Goal: Task Accomplishment & Management: Manage account settings

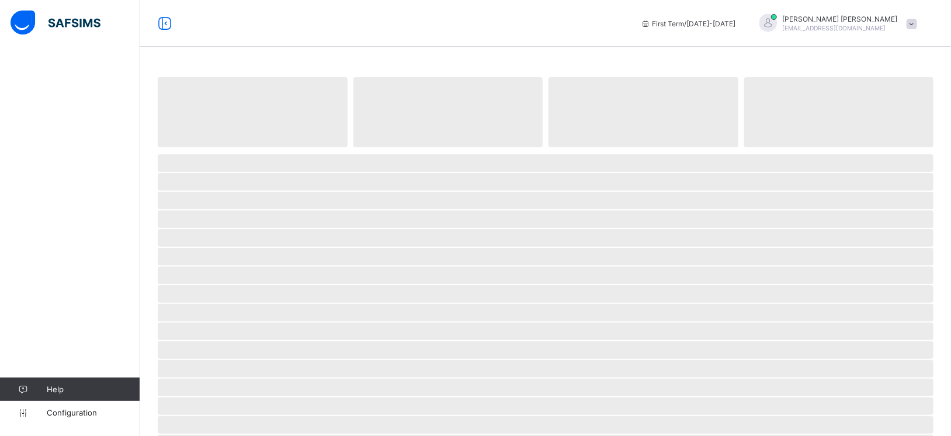
select select "**"
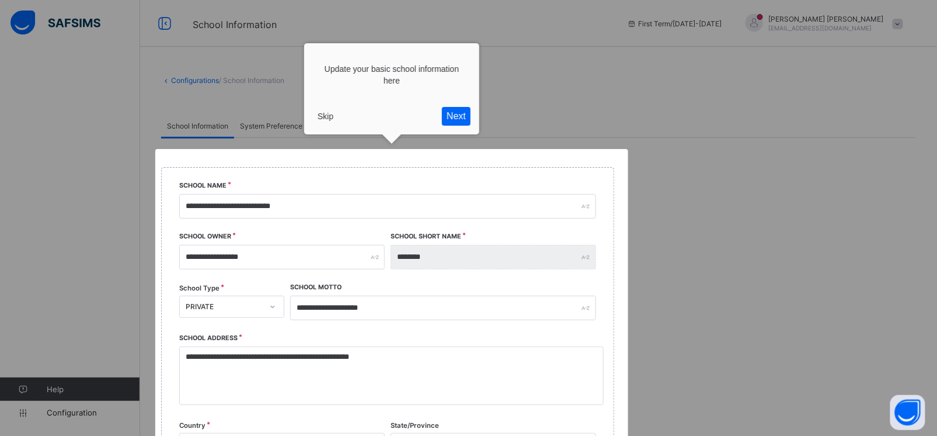
click at [328, 115] on button "Skip" at bounding box center [325, 116] width 25 height 18
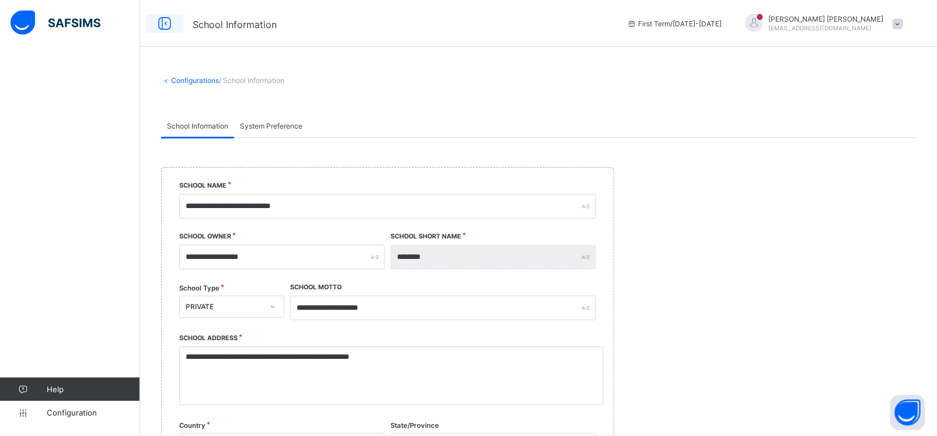
click at [171, 25] on icon at bounding box center [165, 23] width 20 height 17
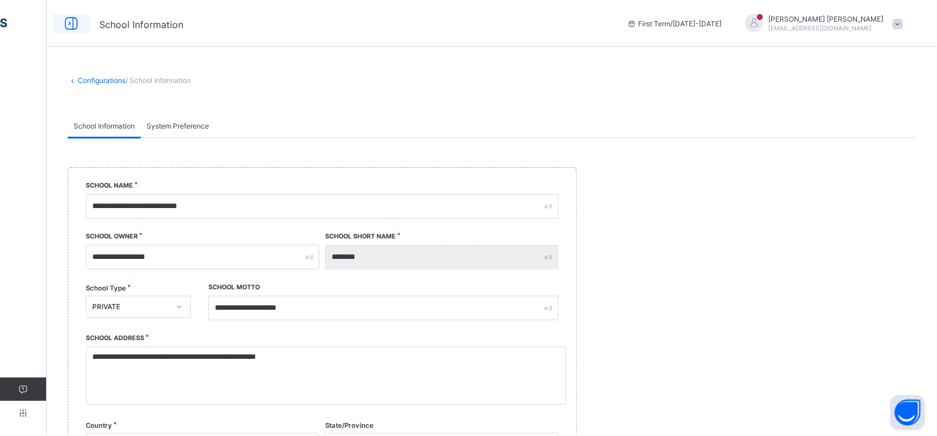
click at [66, 23] on icon at bounding box center [71, 23] width 20 height 17
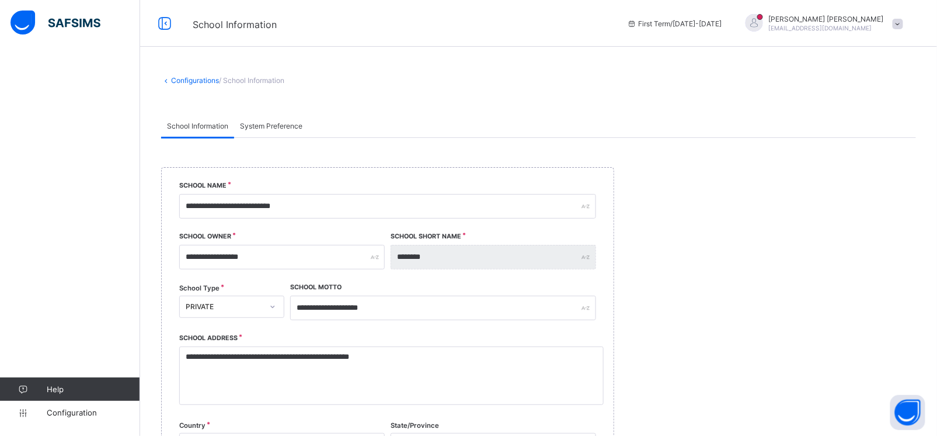
click at [904, 22] on span at bounding box center [898, 24] width 11 height 11
click at [864, 133] on span "Logout" at bounding box center [865, 134] width 77 height 13
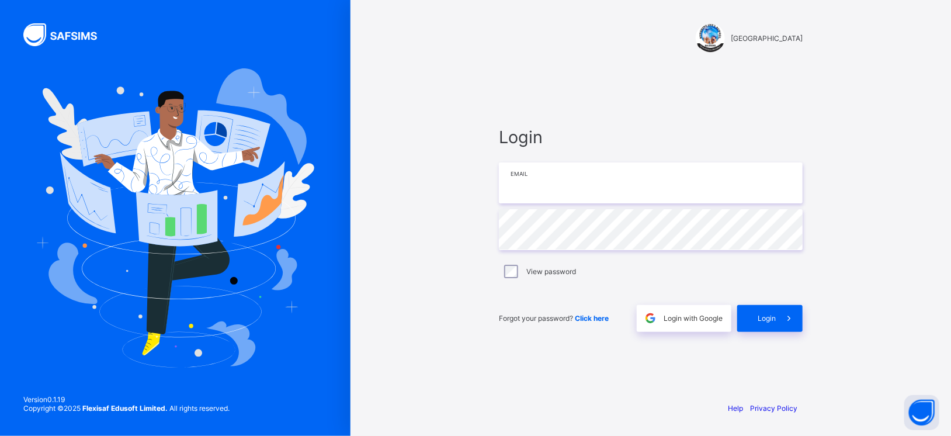
type input "**********"
click at [777, 321] on span at bounding box center [789, 318] width 27 height 27
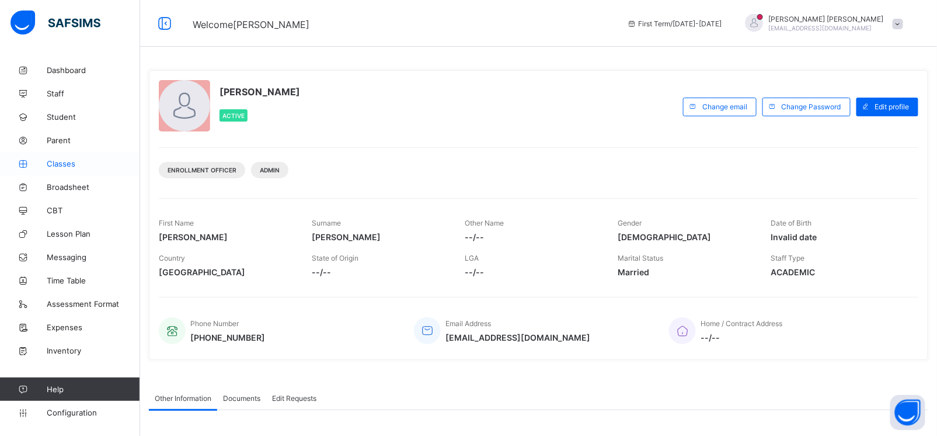
click at [58, 164] on span "Classes" at bounding box center [93, 163] width 93 height 9
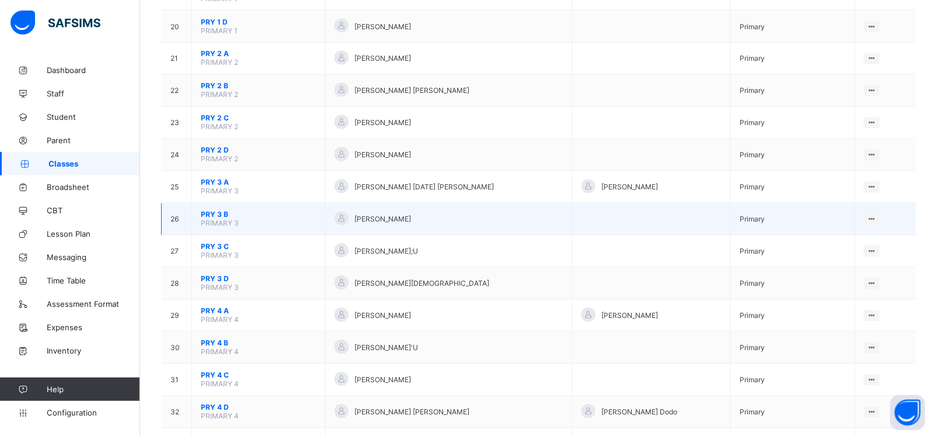
scroll to position [717, 0]
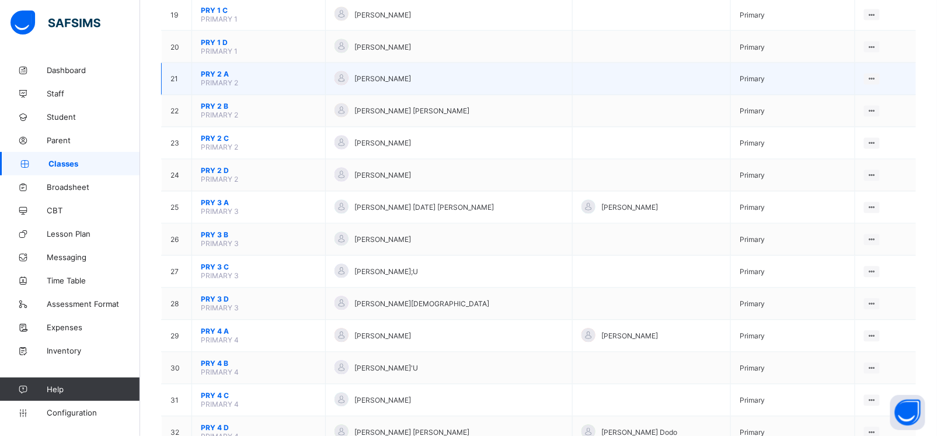
click at [218, 70] on span "PRY 2 A" at bounding box center [259, 74] width 116 height 9
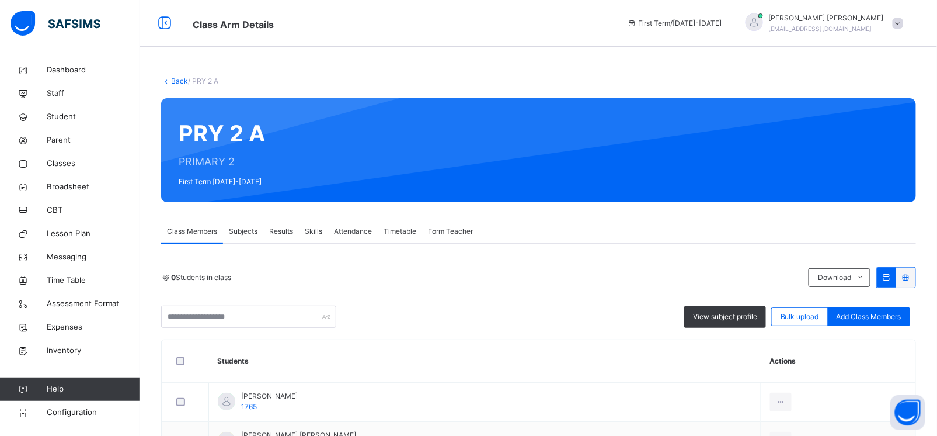
click at [247, 236] on div "Subjects" at bounding box center [243, 231] width 40 height 23
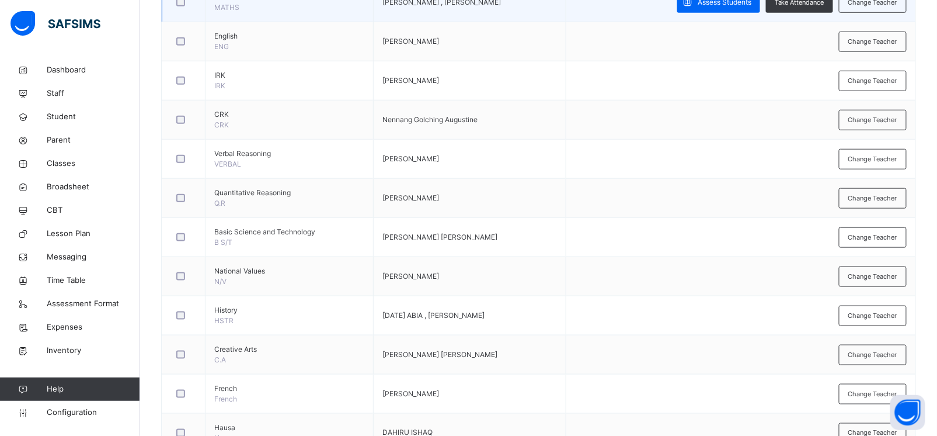
scroll to position [283, 0]
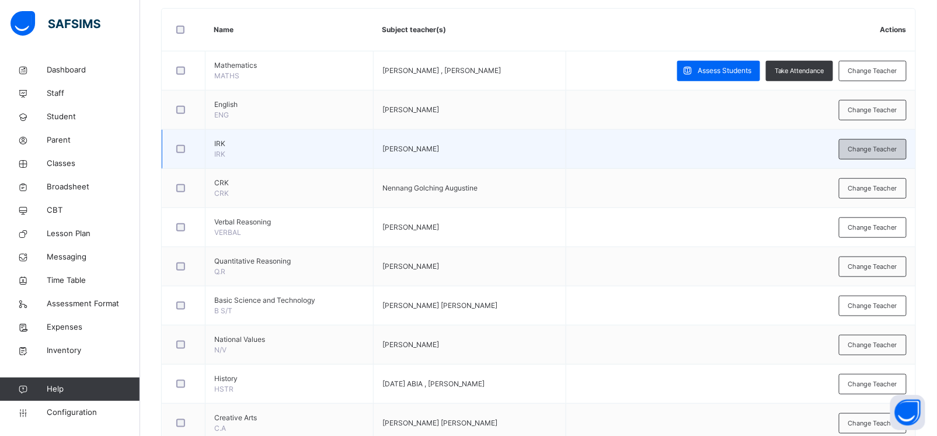
click at [865, 150] on span "Change Teacher" at bounding box center [873, 149] width 49 height 10
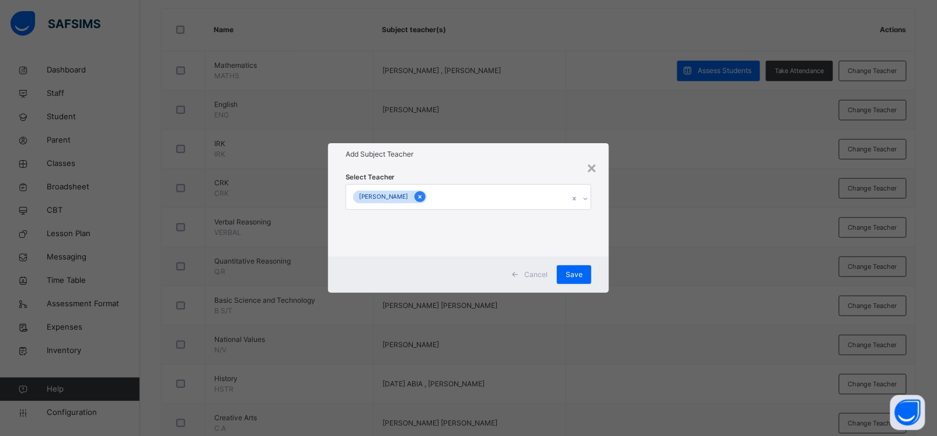
click at [423, 197] on icon at bounding box center [420, 197] width 6 height 8
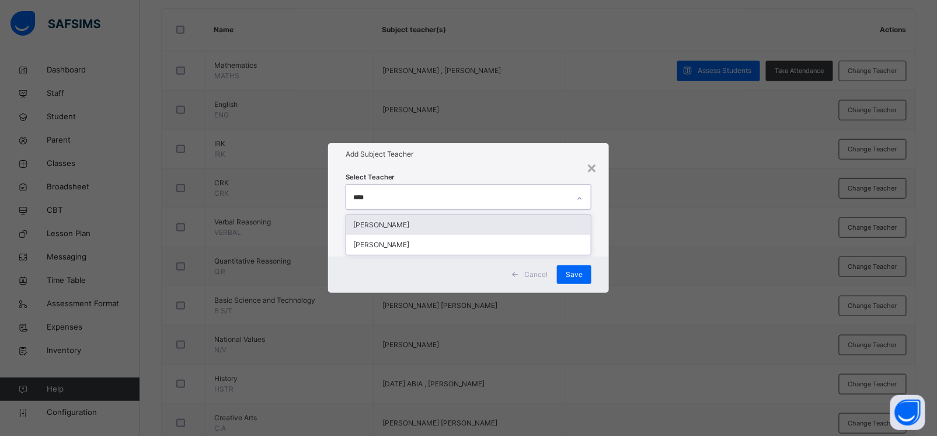
type input "*****"
click at [416, 227] on div "[PERSON_NAME]" at bounding box center [468, 225] width 245 height 20
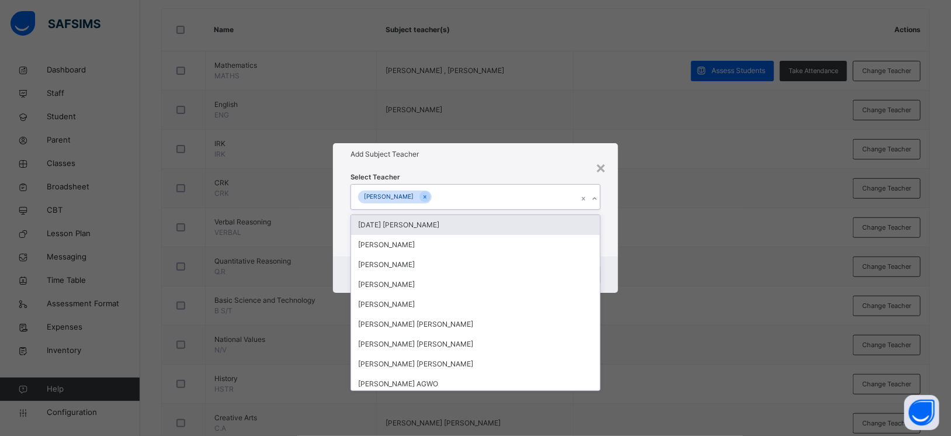
click at [478, 158] on h1 "Add Subject Teacher" at bounding box center [475, 154] width 250 height 11
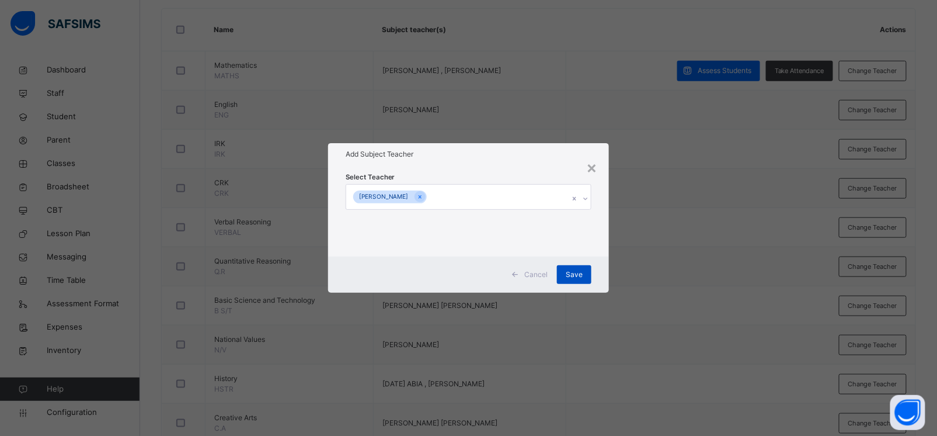
click at [577, 275] on span "Save" at bounding box center [574, 274] width 17 height 11
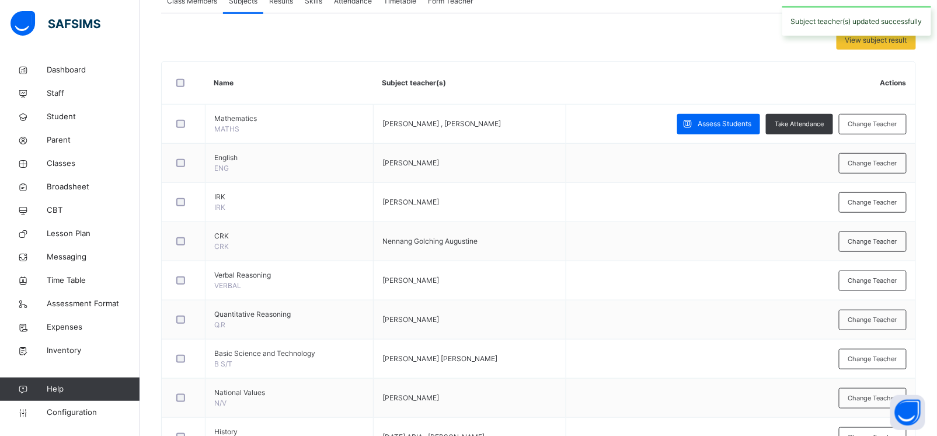
scroll to position [229, 0]
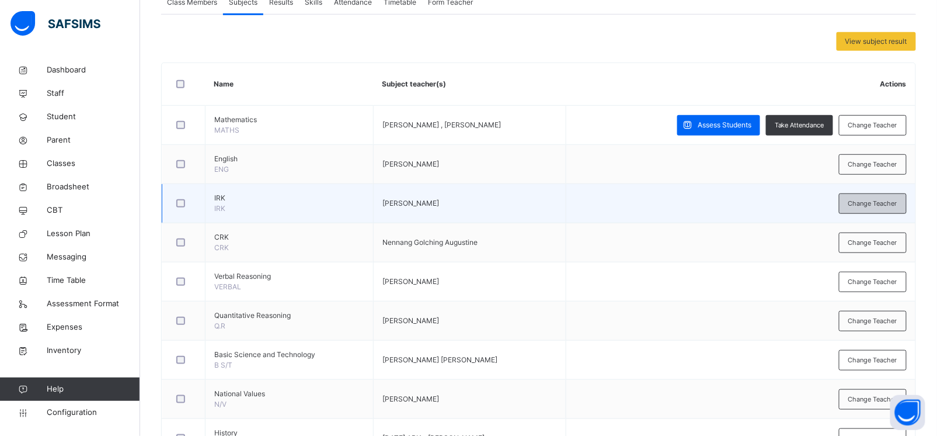
click at [871, 203] on span "Change Teacher" at bounding box center [873, 204] width 49 height 10
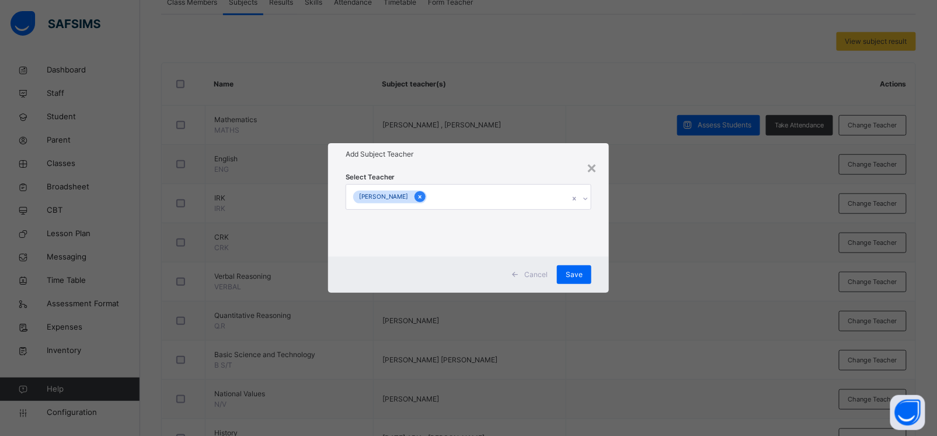
click at [423, 200] on icon at bounding box center [420, 197] width 6 height 8
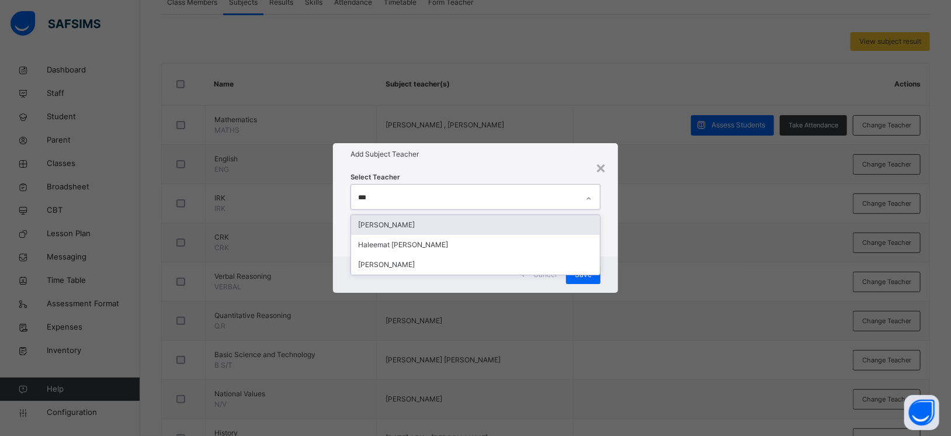
type input "****"
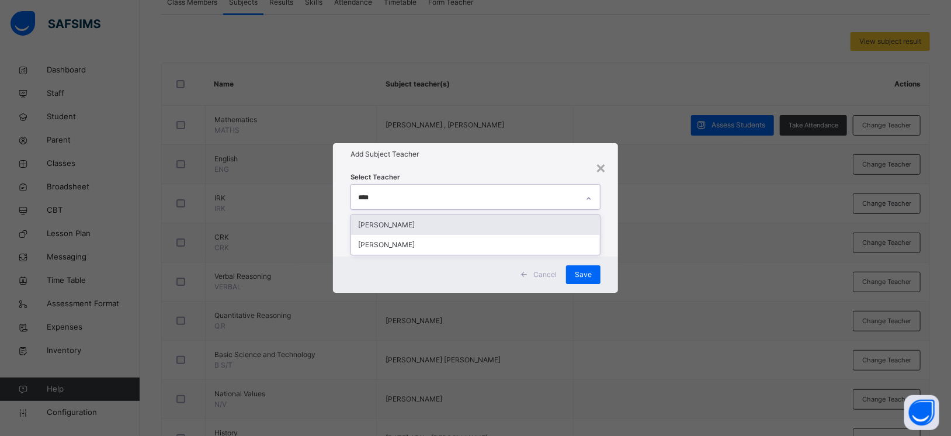
click at [429, 227] on div "[PERSON_NAME]" at bounding box center [475, 225] width 249 height 20
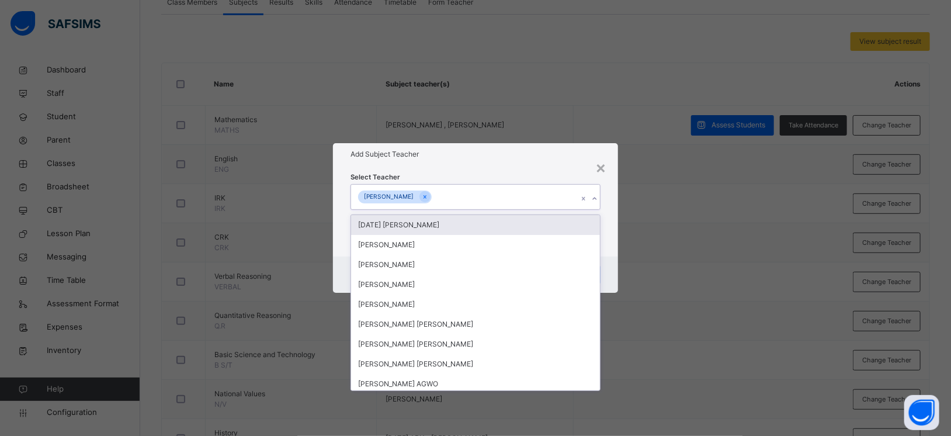
click at [520, 158] on h1 "Add Subject Teacher" at bounding box center [475, 154] width 250 height 11
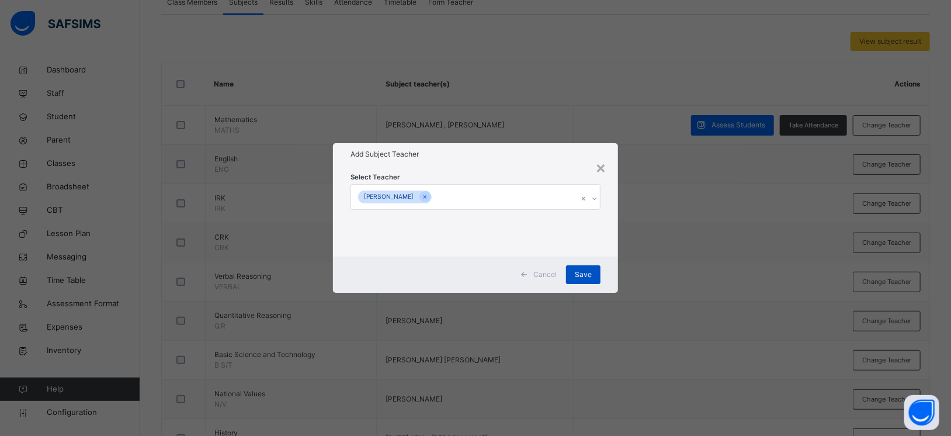
click at [583, 275] on span "Save" at bounding box center [583, 274] width 17 height 11
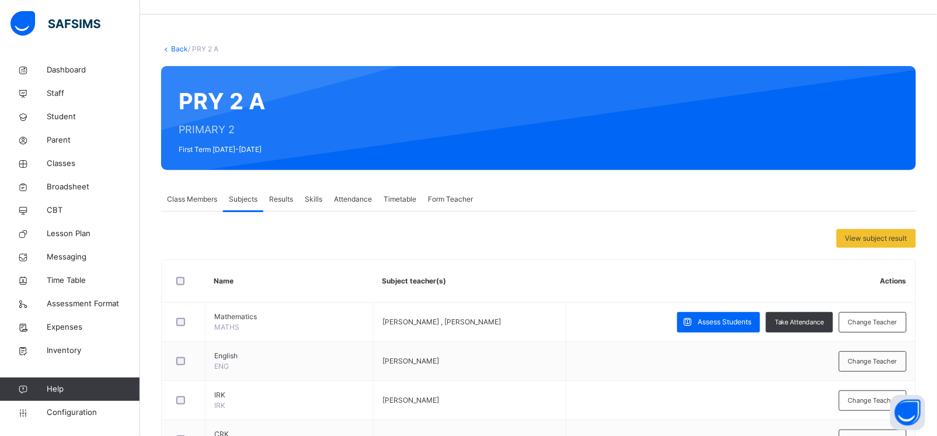
scroll to position [0, 0]
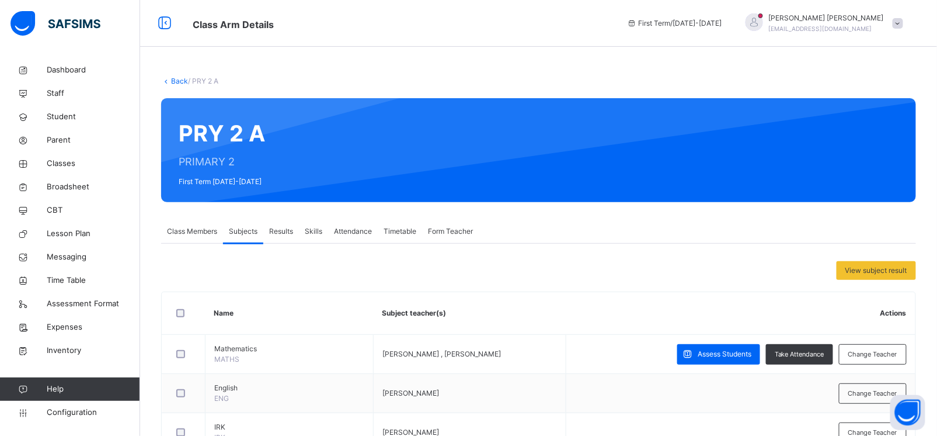
click at [180, 80] on link "Back" at bounding box center [179, 81] width 17 height 9
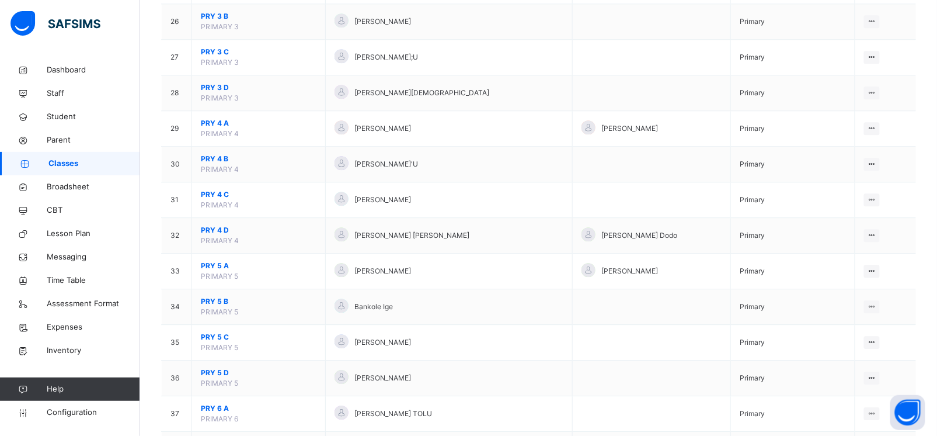
scroll to position [1033, 0]
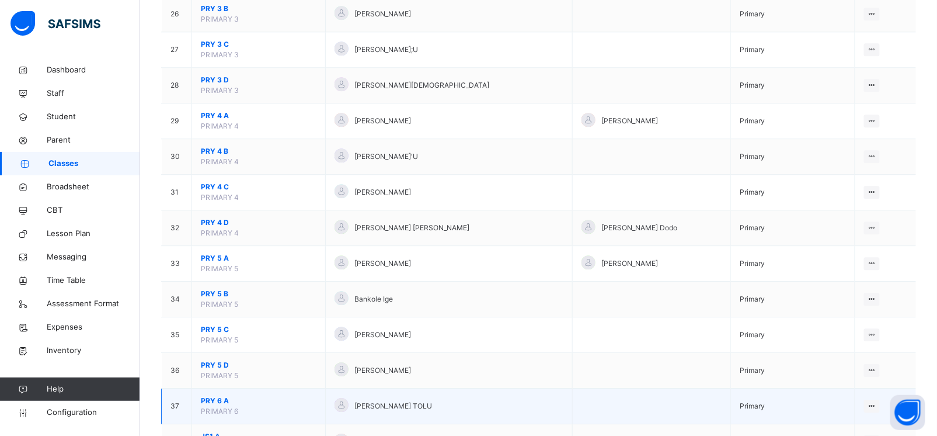
click at [218, 397] on td "PRY 6 A PRIMARY 6" at bounding box center [259, 406] width 134 height 36
click at [216, 400] on span "PRY 6 A" at bounding box center [259, 400] width 116 height 11
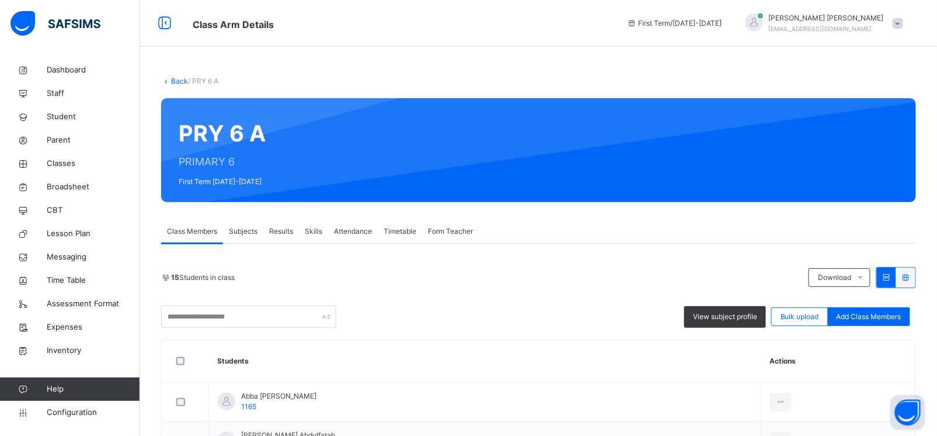
click at [248, 232] on span "Subjects" at bounding box center [243, 231] width 29 height 11
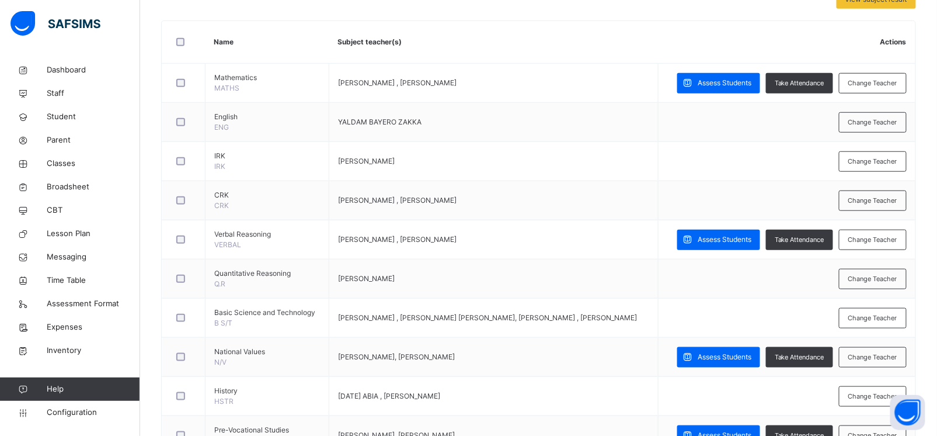
scroll to position [265, 0]
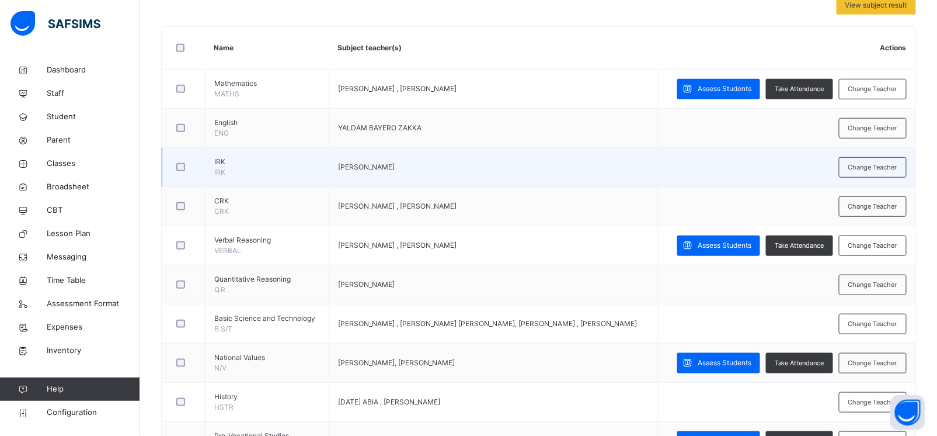
click at [879, 178] on td "Change Teacher" at bounding box center [787, 167] width 257 height 39
click at [878, 175] on div "Change Teacher" at bounding box center [873, 167] width 68 height 20
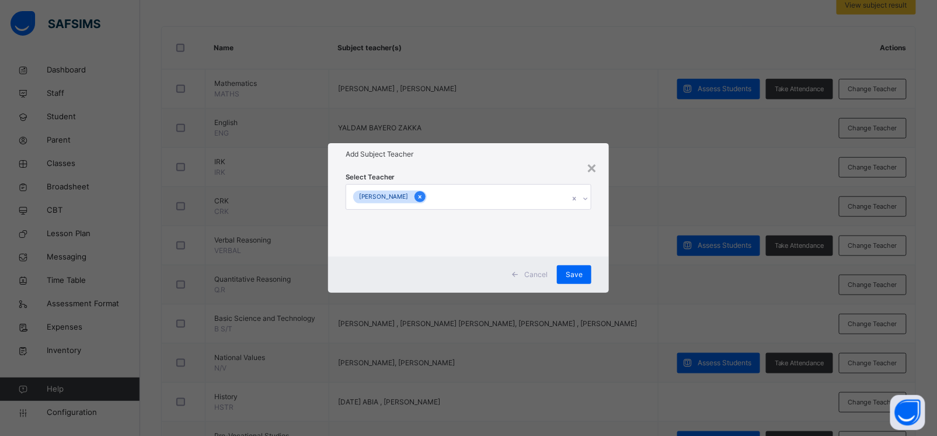
click at [425, 201] on div at bounding box center [420, 196] width 11 height 11
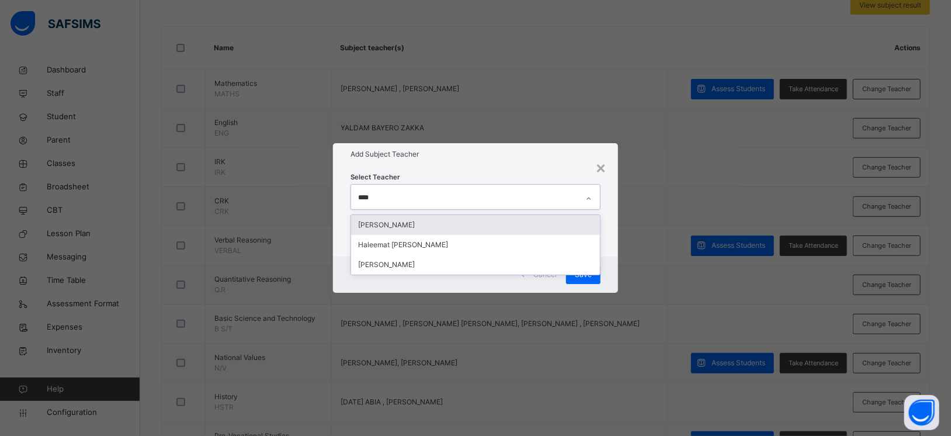
type input "*****"
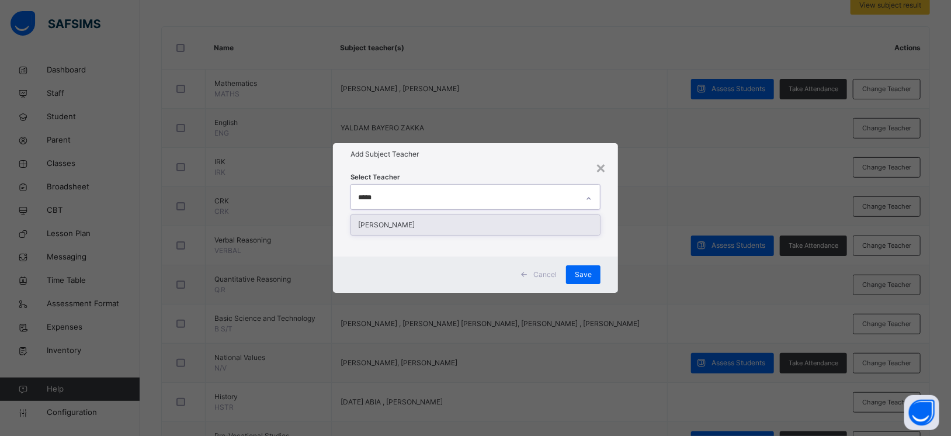
click at [433, 221] on div "[PERSON_NAME]" at bounding box center [475, 225] width 249 height 20
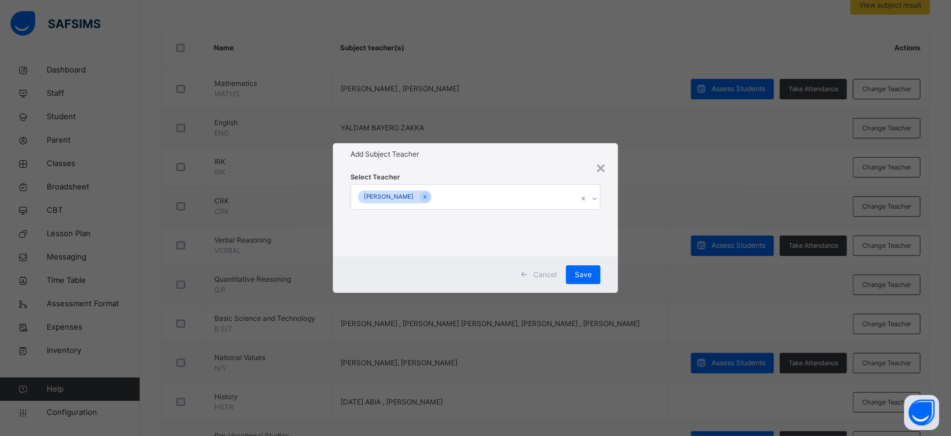
click at [544, 172] on div "Select Teacher [PERSON_NAME]" at bounding box center [475, 210] width 250 height 79
click at [586, 280] on div "Save" at bounding box center [583, 274] width 34 height 19
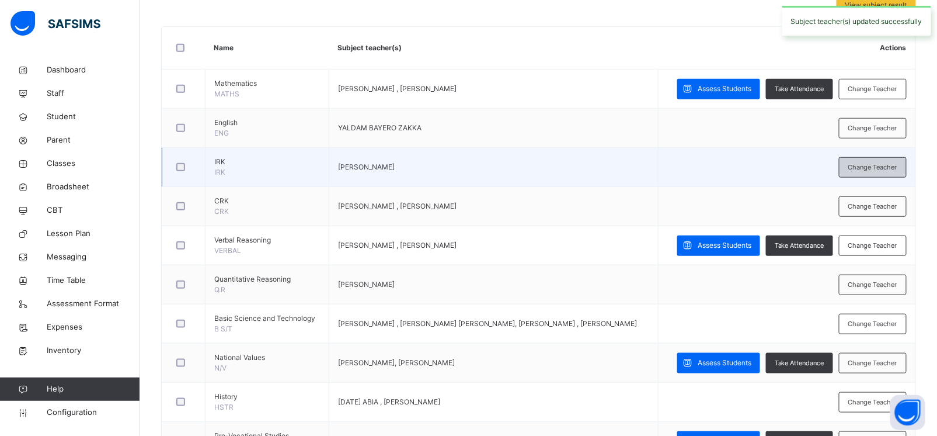
click at [891, 165] on span "Change Teacher" at bounding box center [873, 167] width 49 height 10
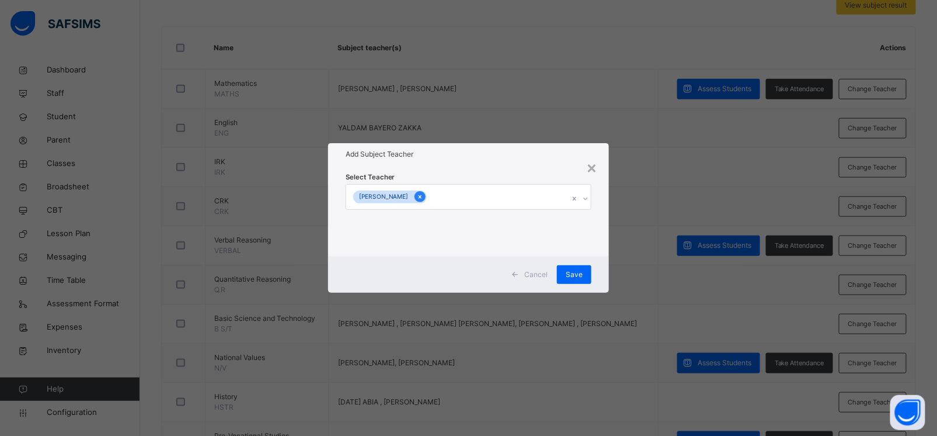
click at [423, 196] on icon at bounding box center [420, 197] width 6 height 8
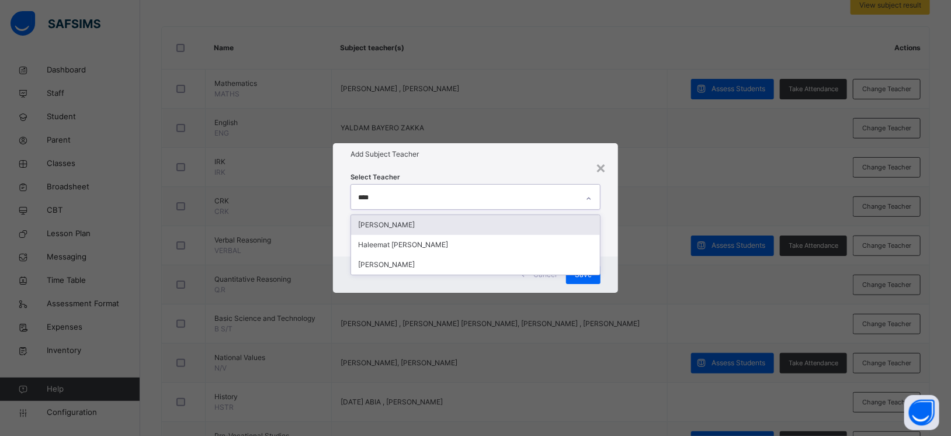
type input "*****"
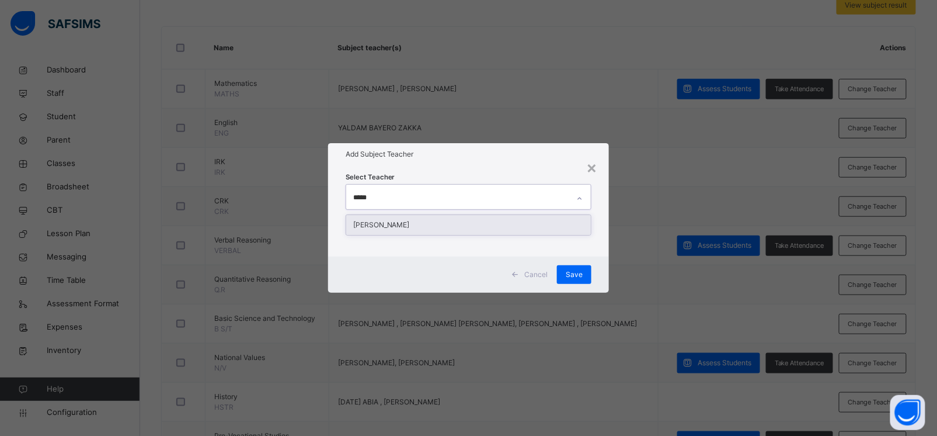
click at [420, 227] on div "[PERSON_NAME]" at bounding box center [468, 225] width 245 height 20
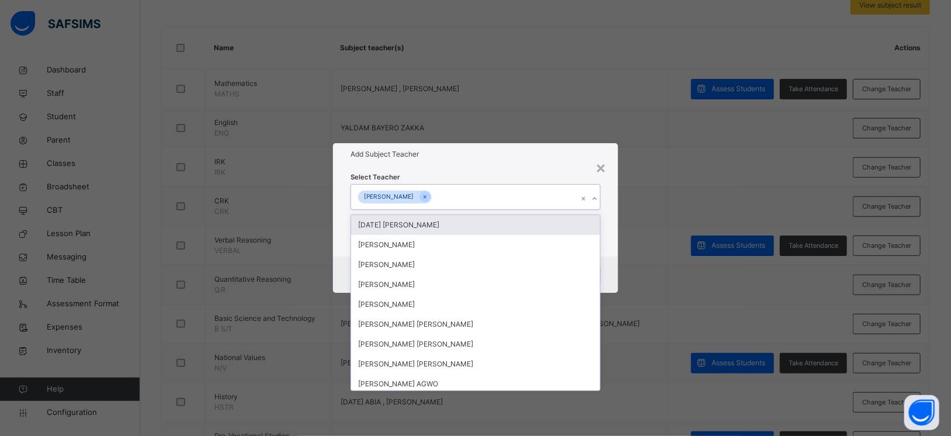
click at [499, 168] on div "Select Teacher option [PERSON_NAME], selected. option [DATE] [PERSON_NAME] focu…" at bounding box center [475, 210] width 285 height 91
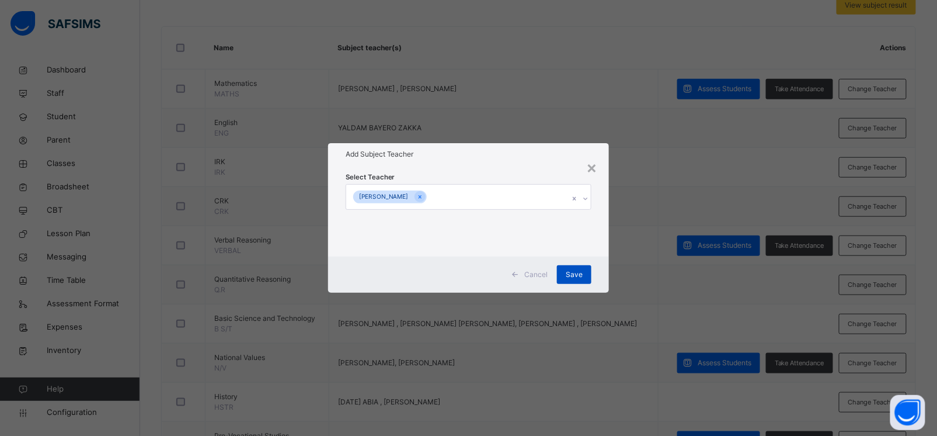
click at [588, 274] on div "Save" at bounding box center [574, 274] width 34 height 19
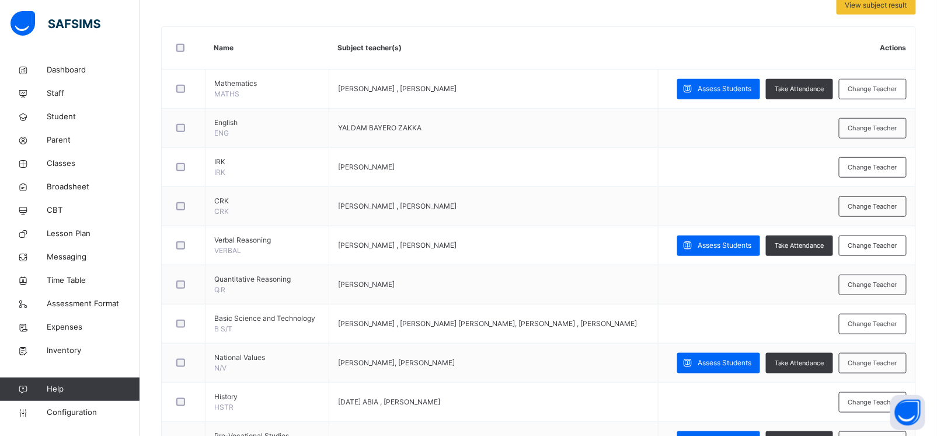
scroll to position [0, 0]
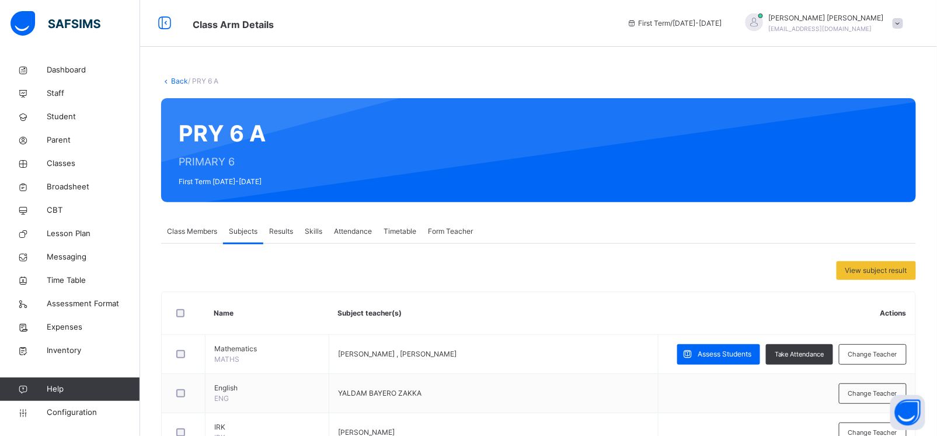
click at [172, 78] on link "Back" at bounding box center [179, 81] width 17 height 9
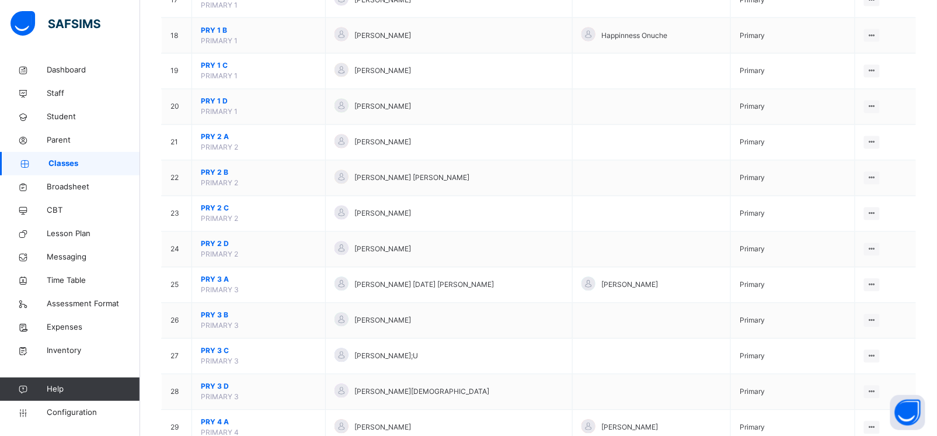
scroll to position [763, 0]
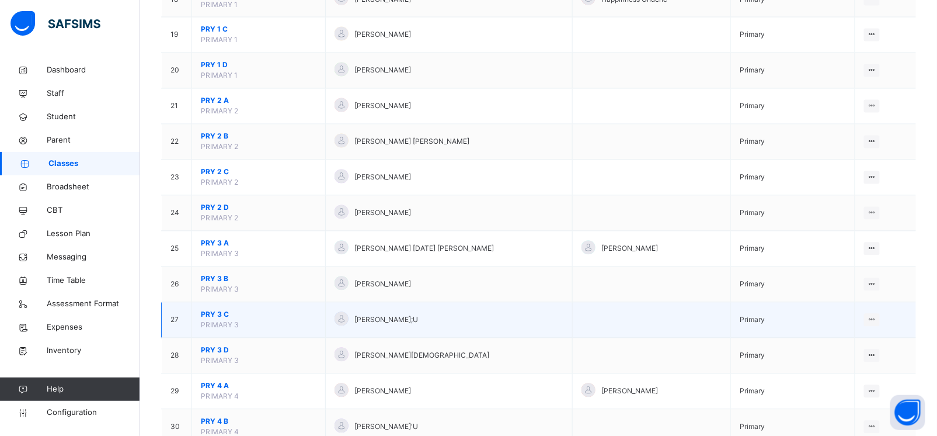
click at [211, 319] on span "PRY 3 C" at bounding box center [259, 315] width 116 height 11
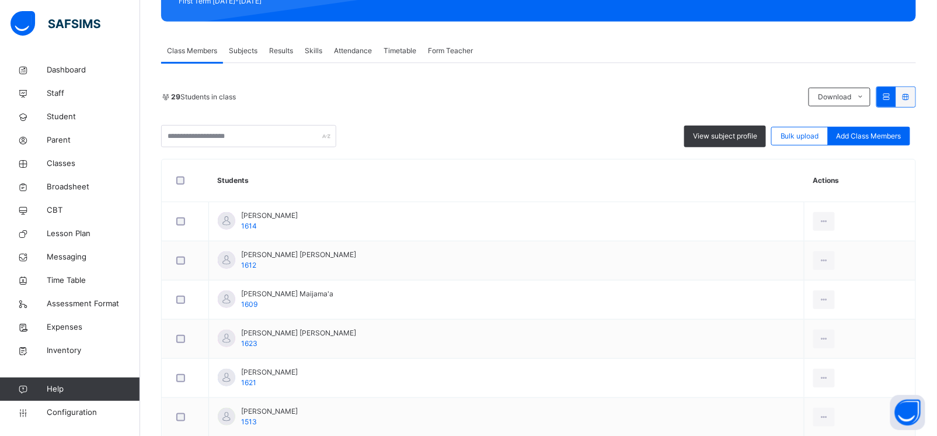
scroll to position [163, 0]
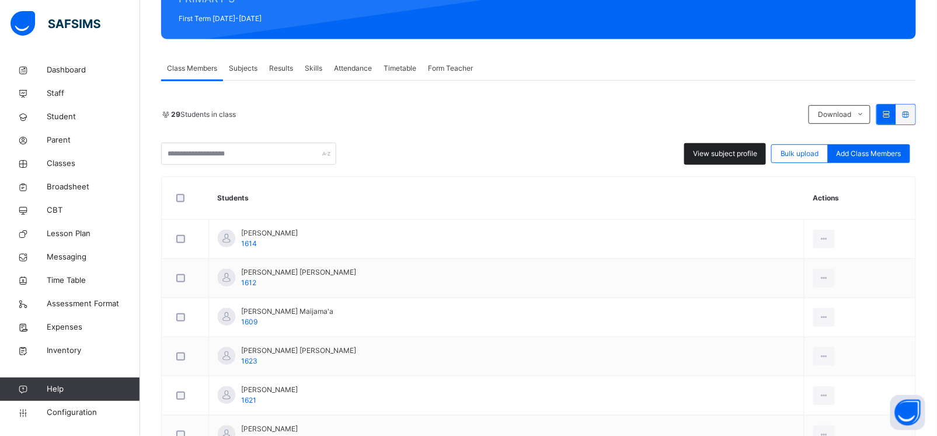
click at [728, 152] on span "View subject profile" at bounding box center [725, 153] width 64 height 11
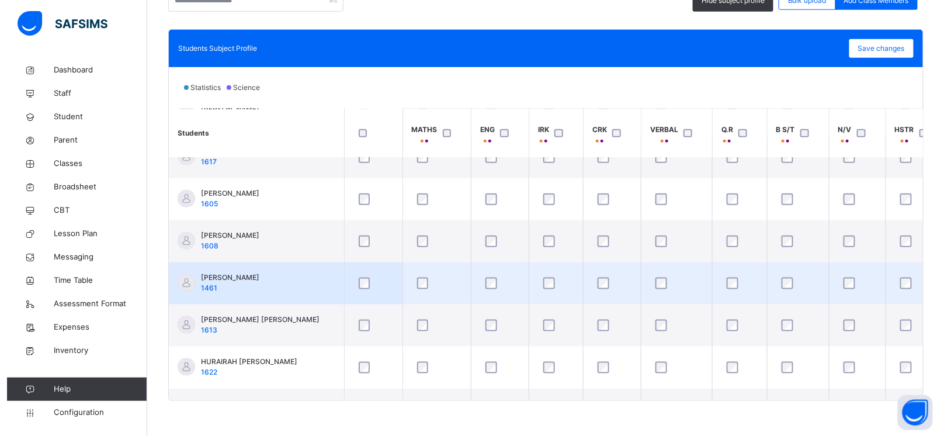
scroll to position [456, 0]
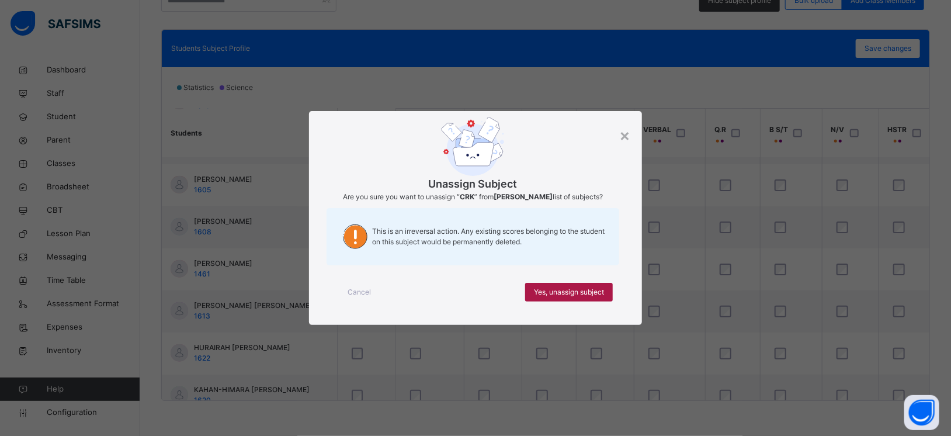
click at [590, 294] on span "Yes, unassign subject" at bounding box center [569, 292] width 70 height 11
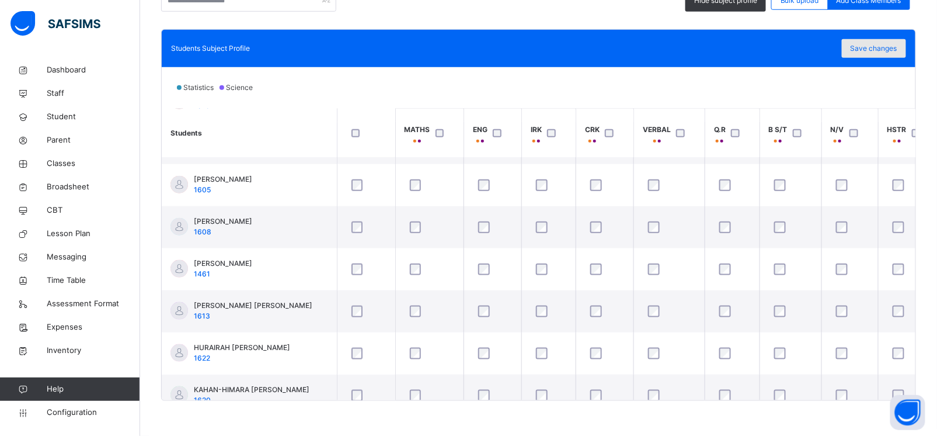
click at [892, 43] on span "Save changes" at bounding box center [874, 48] width 47 height 11
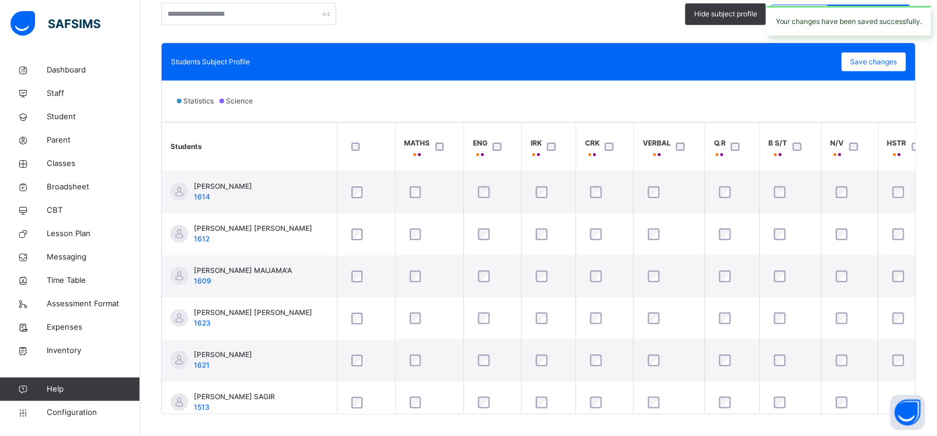
scroll to position [0, 0]
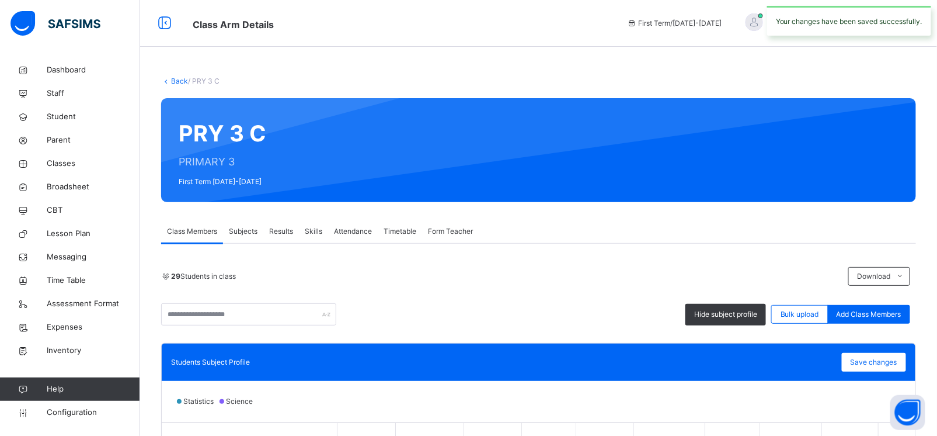
click at [178, 79] on link "Back" at bounding box center [179, 81] width 17 height 9
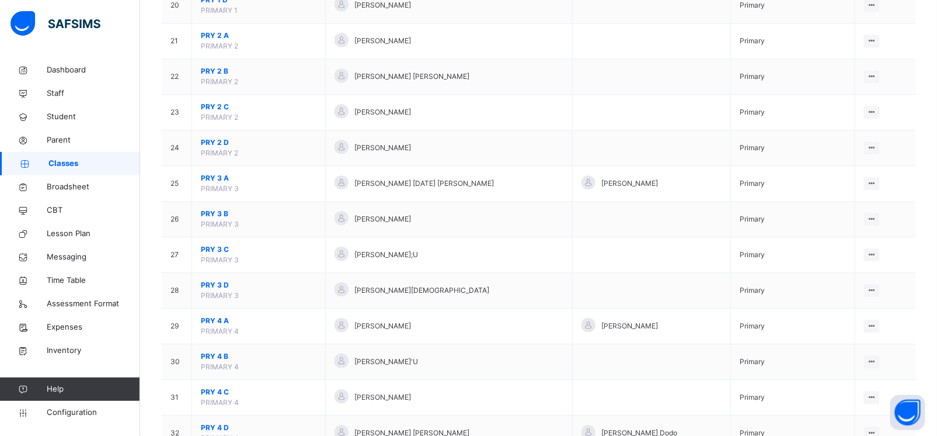
scroll to position [829, 0]
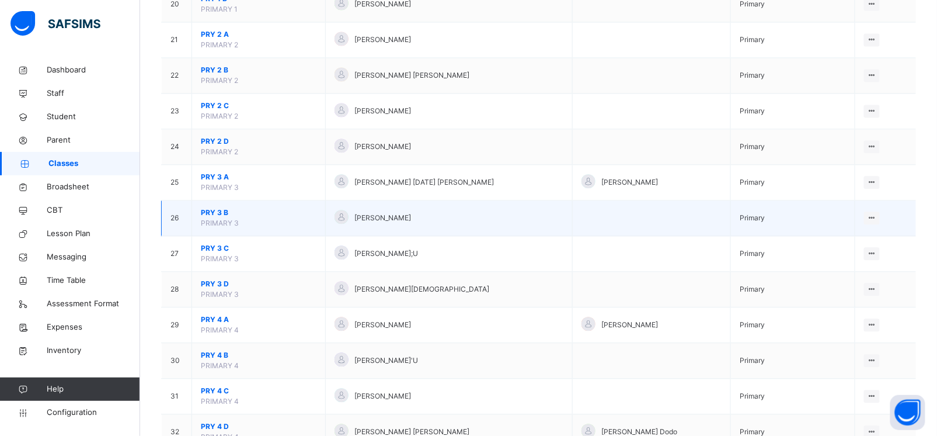
click at [219, 211] on span "PRY 3 B" at bounding box center [259, 212] width 116 height 11
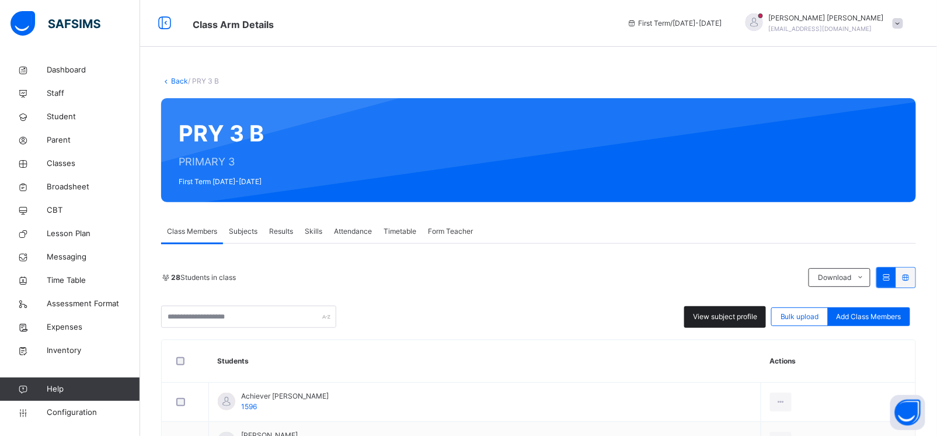
click at [725, 319] on span "View subject profile" at bounding box center [725, 316] width 64 height 11
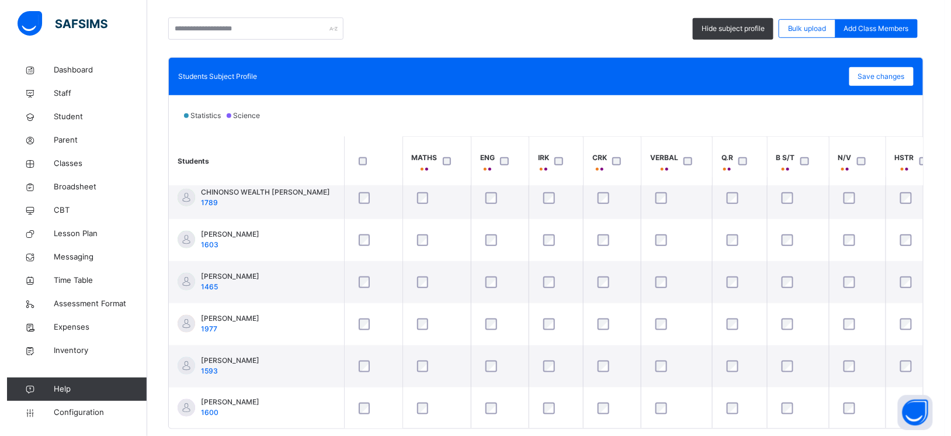
scroll to position [520, 0]
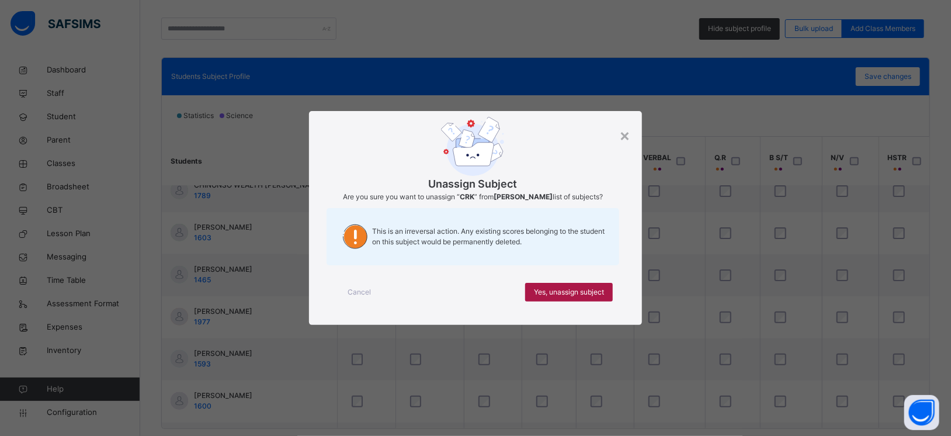
click at [580, 296] on span "Yes, unassign subject" at bounding box center [569, 292] width 70 height 11
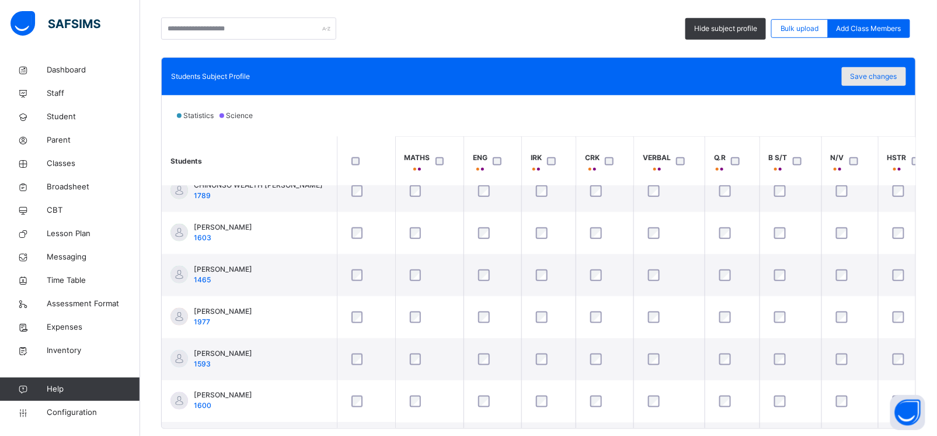
click at [892, 77] on span "Save changes" at bounding box center [874, 76] width 47 height 11
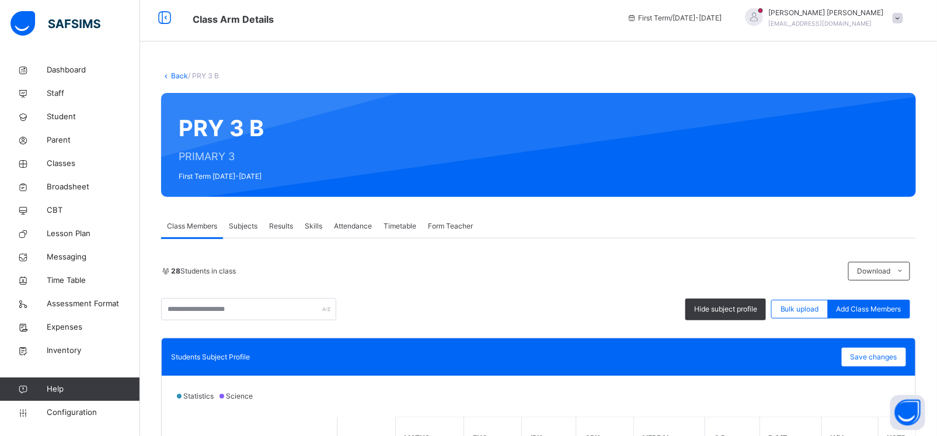
scroll to position [0, 0]
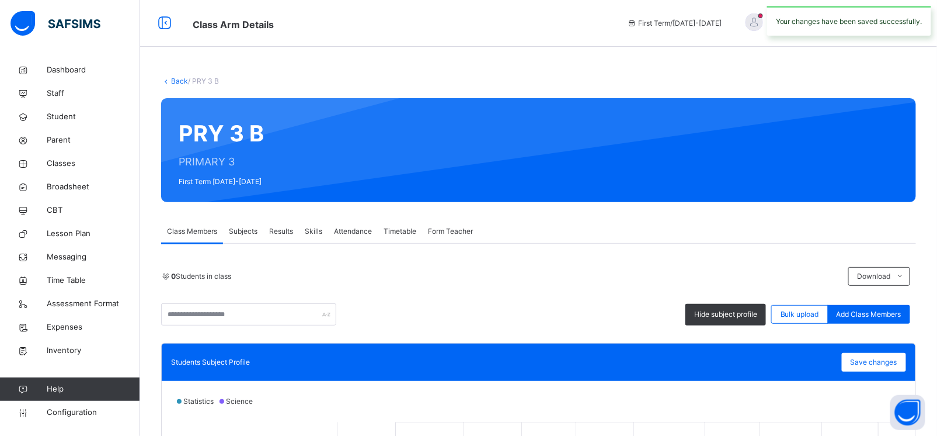
click at [180, 82] on link "Back" at bounding box center [179, 81] width 17 height 9
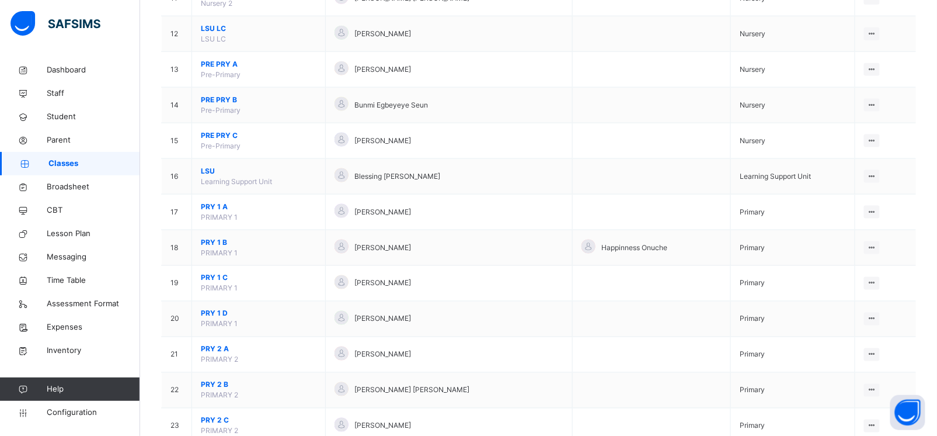
scroll to position [695, 0]
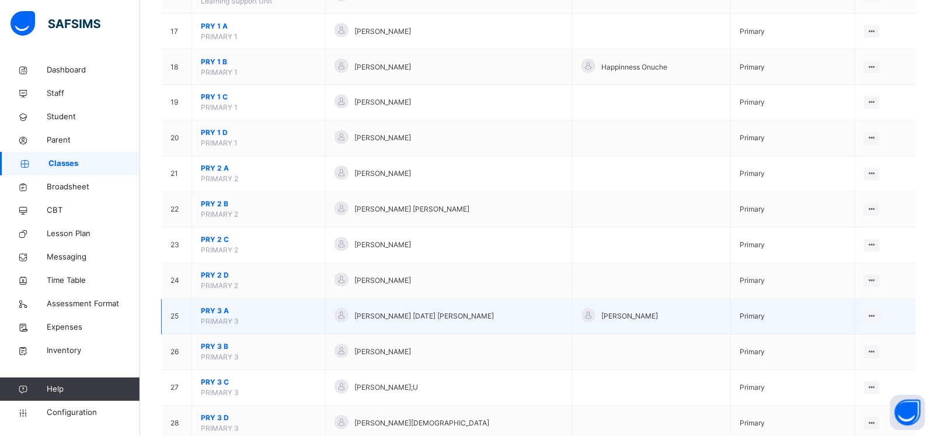
click at [207, 312] on span "PRY 3 A" at bounding box center [259, 311] width 116 height 11
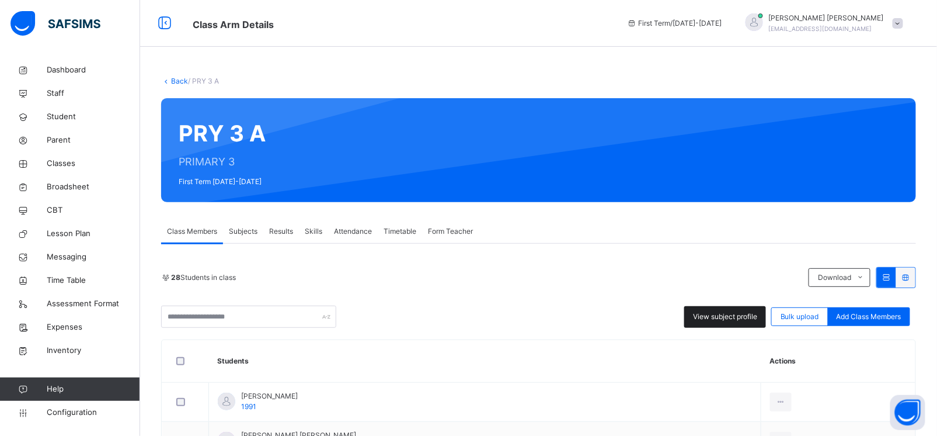
click at [723, 315] on span "View subject profile" at bounding box center [725, 316] width 64 height 11
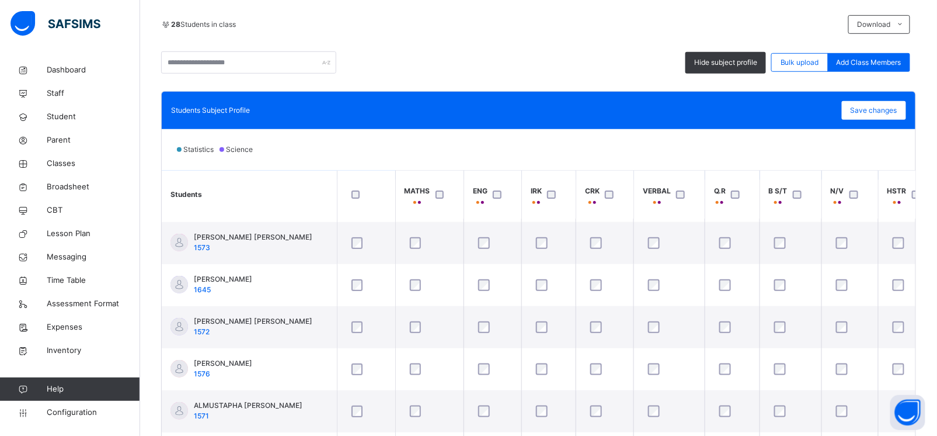
scroll to position [163, 0]
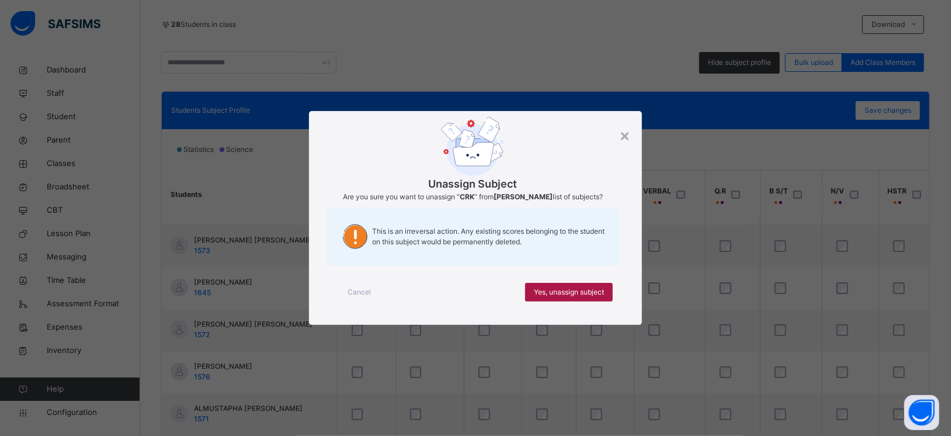
click at [562, 285] on div "Yes, unassign subject" at bounding box center [569, 292] width 88 height 19
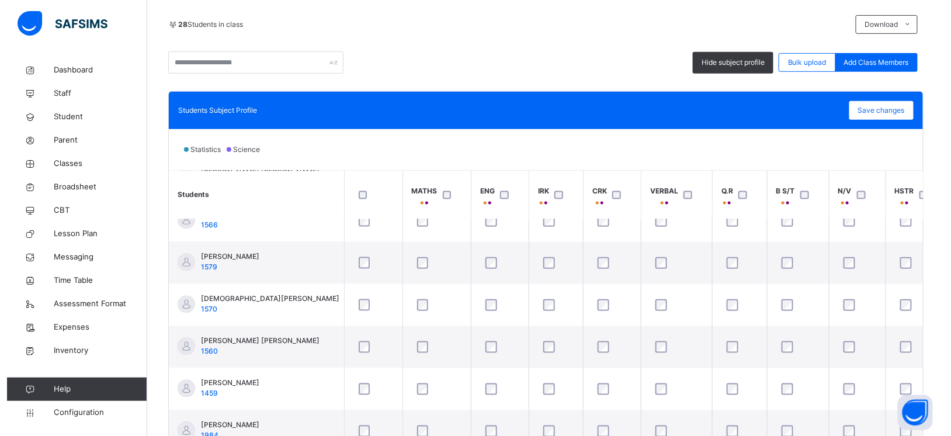
scroll to position [824, 0]
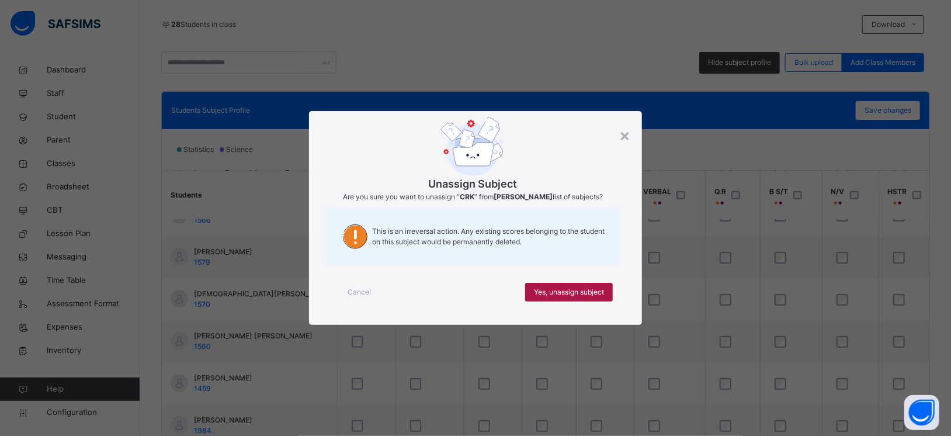
click at [579, 293] on span "Yes, unassign subject" at bounding box center [569, 292] width 70 height 11
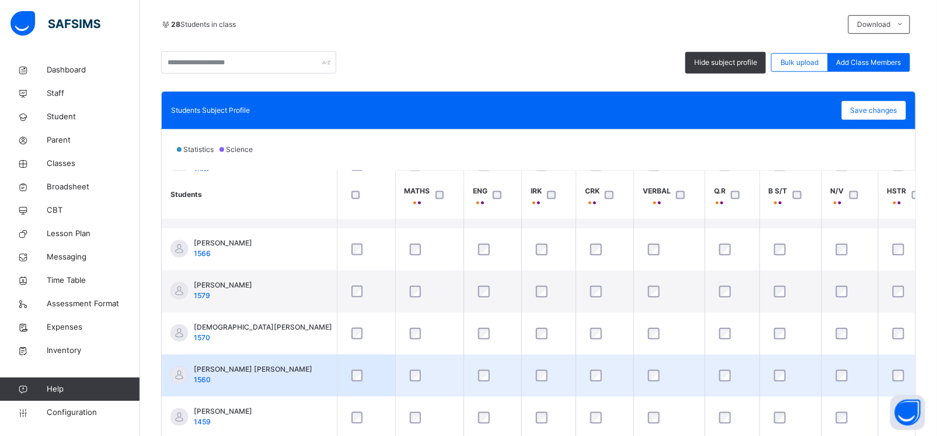
scroll to position [776, 0]
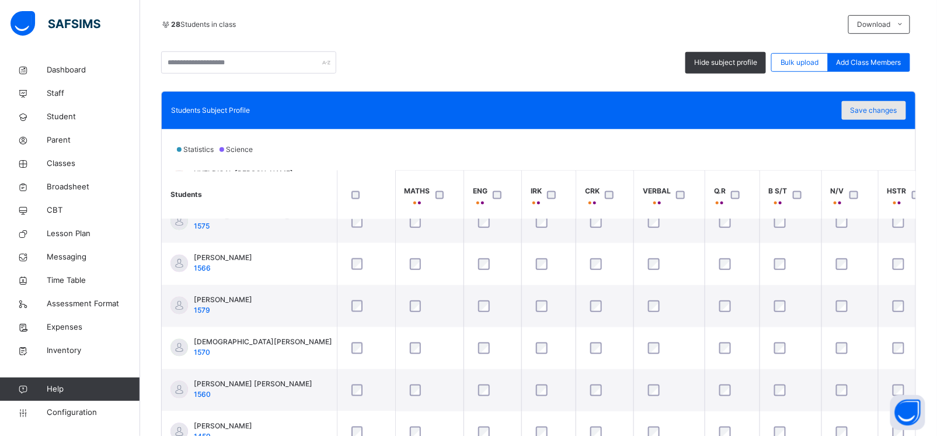
click at [893, 109] on span "Save changes" at bounding box center [874, 110] width 47 height 11
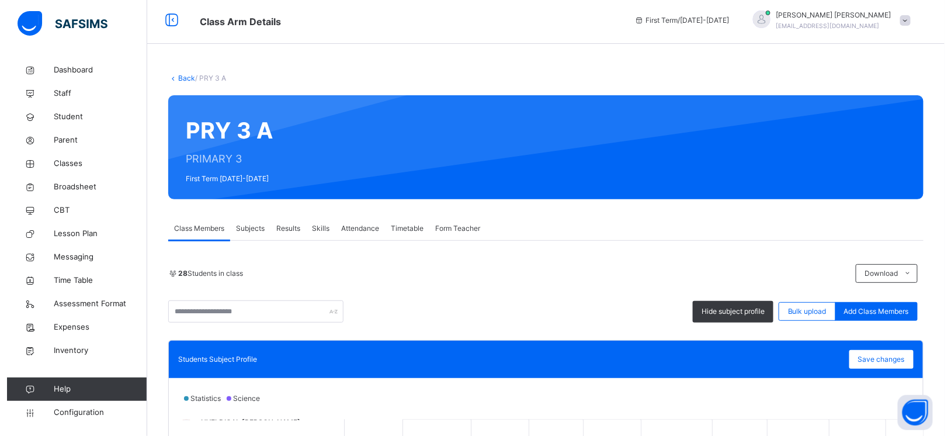
scroll to position [0, 0]
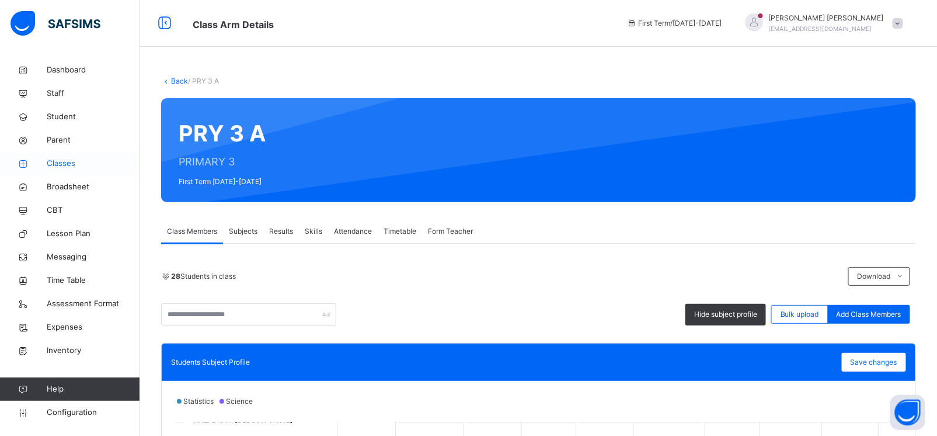
click at [61, 160] on span "Classes" at bounding box center [93, 164] width 93 height 12
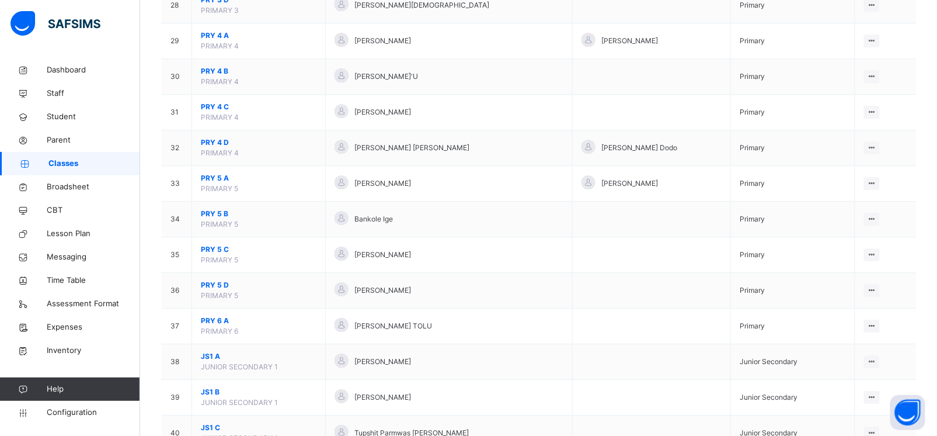
scroll to position [1124, 0]
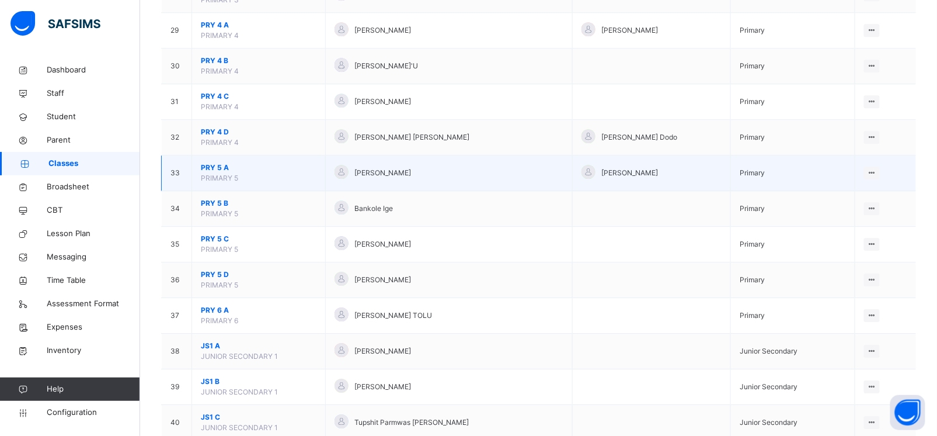
click at [216, 169] on span "PRY 5 A" at bounding box center [259, 167] width 116 height 11
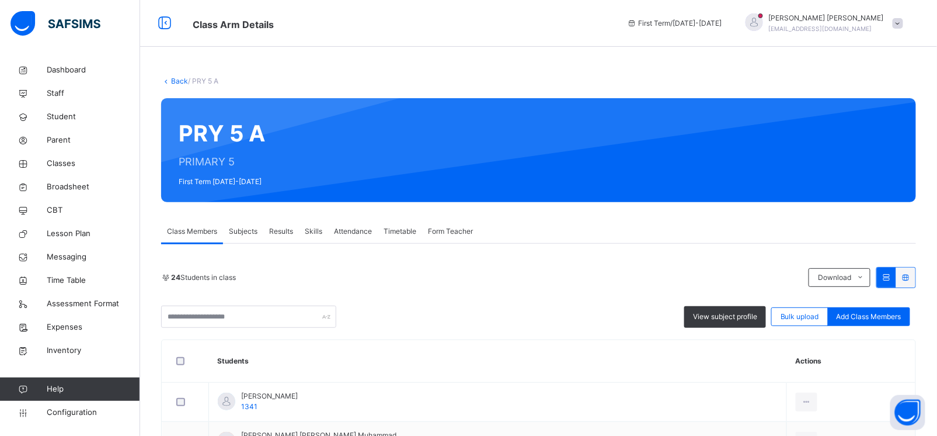
click at [248, 230] on span "Subjects" at bounding box center [243, 231] width 29 height 11
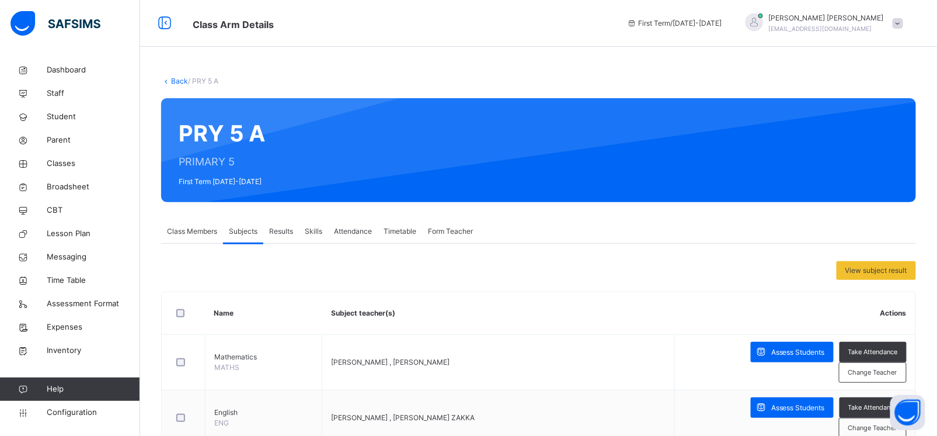
click at [176, 80] on link "Back" at bounding box center [179, 81] width 17 height 9
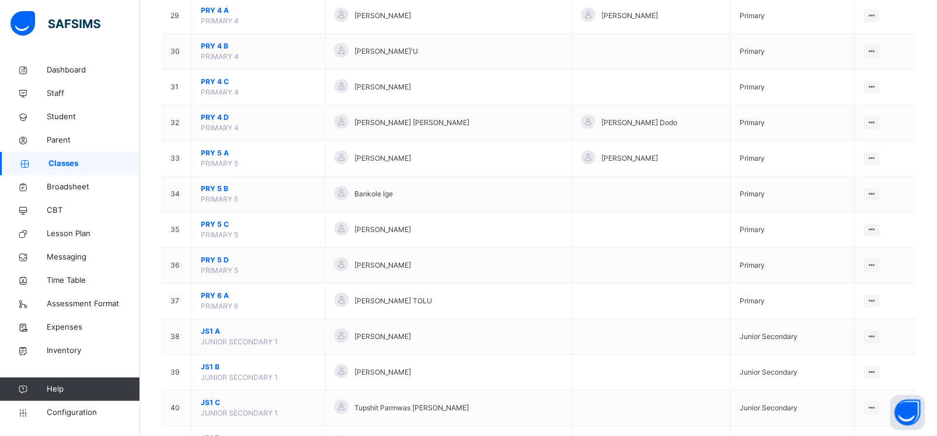
scroll to position [1156, 0]
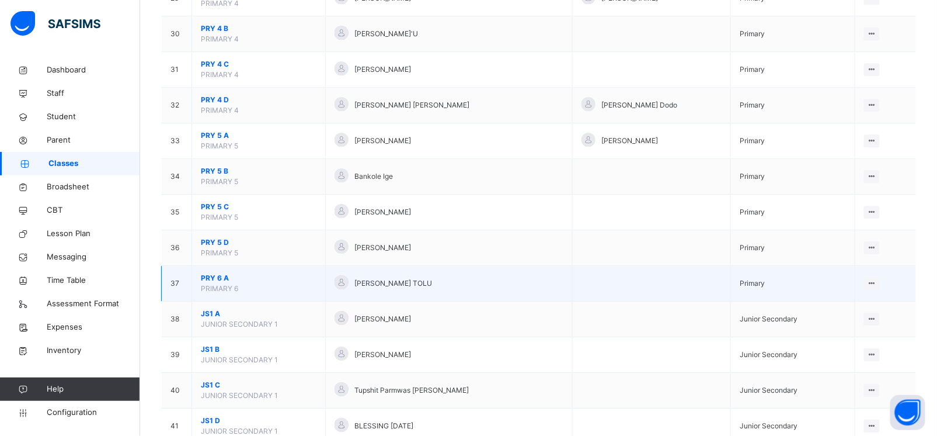
click at [216, 283] on span "PRY 6 A" at bounding box center [259, 278] width 116 height 11
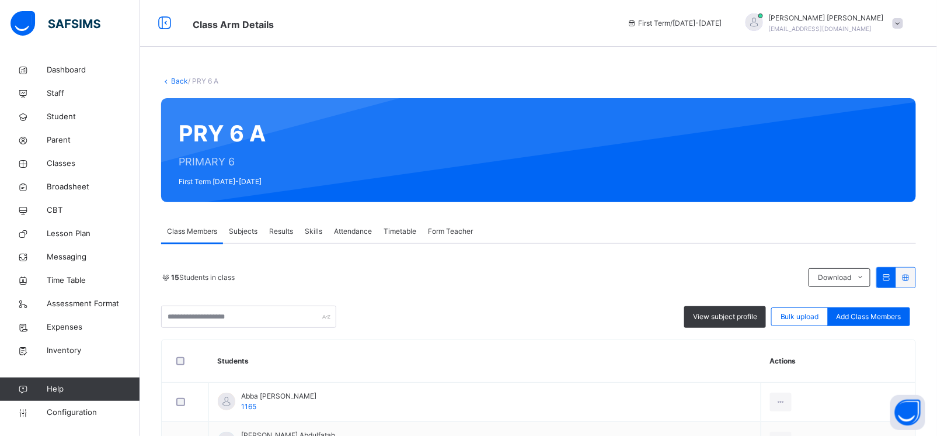
click at [244, 230] on span "Subjects" at bounding box center [243, 231] width 29 height 11
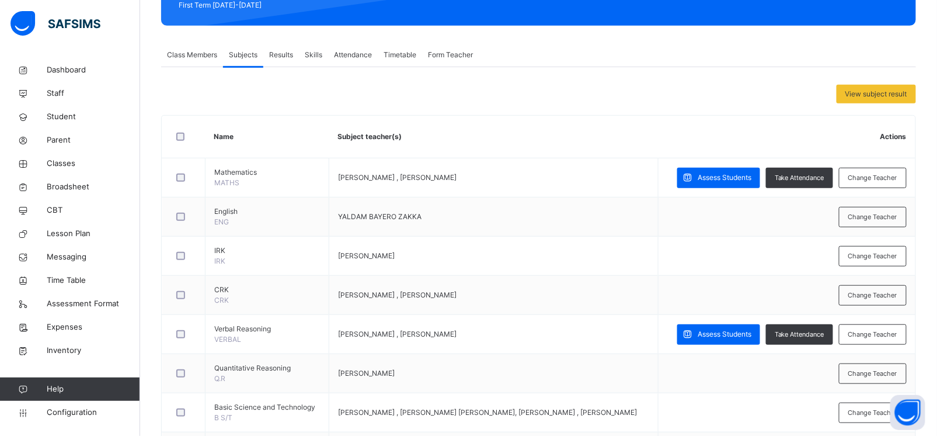
scroll to position [197, 0]
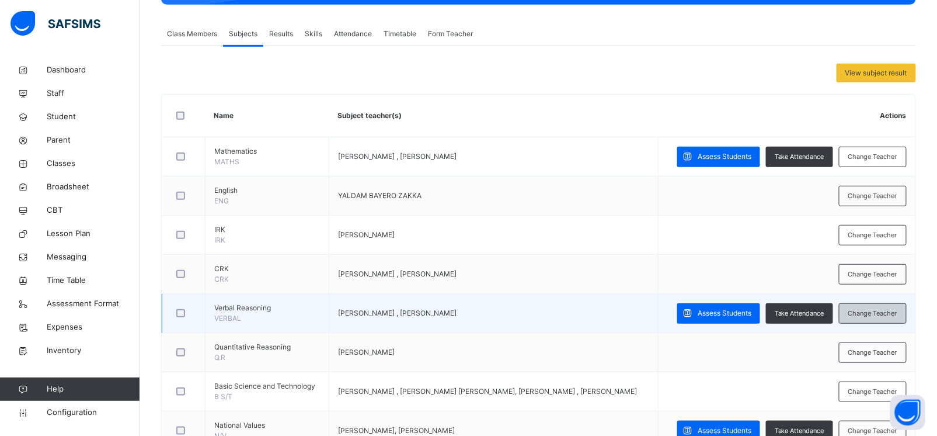
click at [878, 311] on span "Change Teacher" at bounding box center [873, 313] width 49 height 10
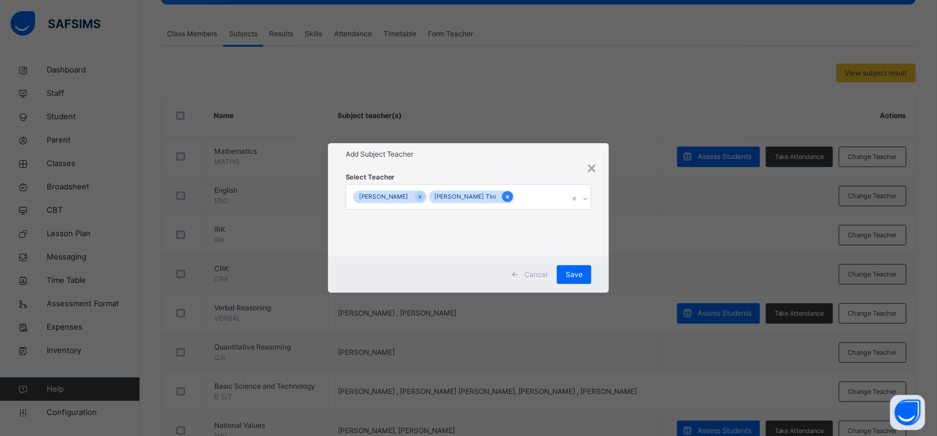
click at [511, 193] on icon at bounding box center [508, 197] width 6 height 8
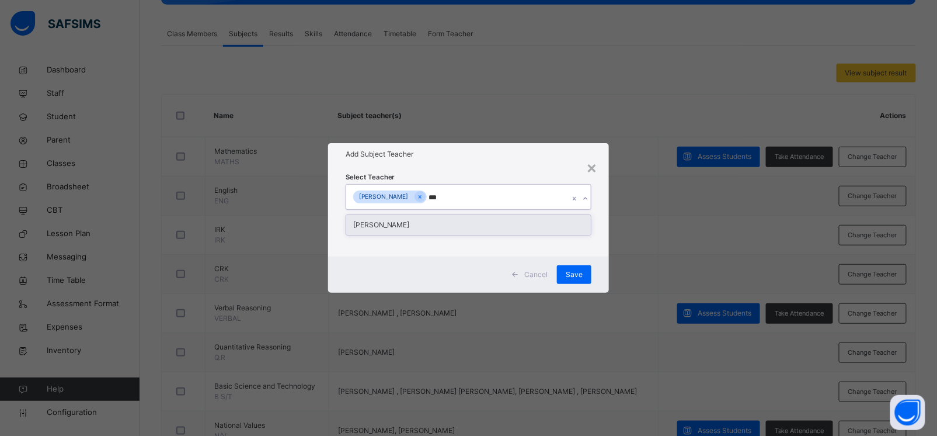
type input "****"
click at [440, 231] on div "[PERSON_NAME]" at bounding box center [468, 225] width 245 height 20
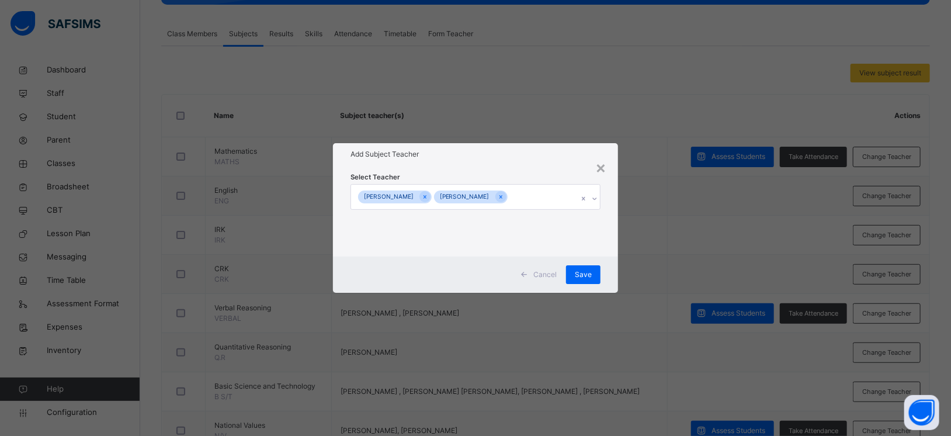
click at [543, 160] on div "Add Subject Teacher" at bounding box center [475, 154] width 285 height 22
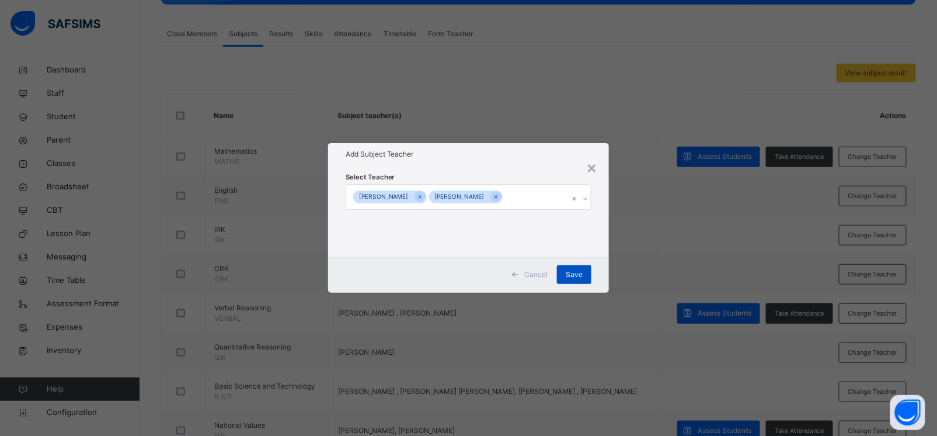
click at [583, 275] on span "Save" at bounding box center [574, 274] width 17 height 11
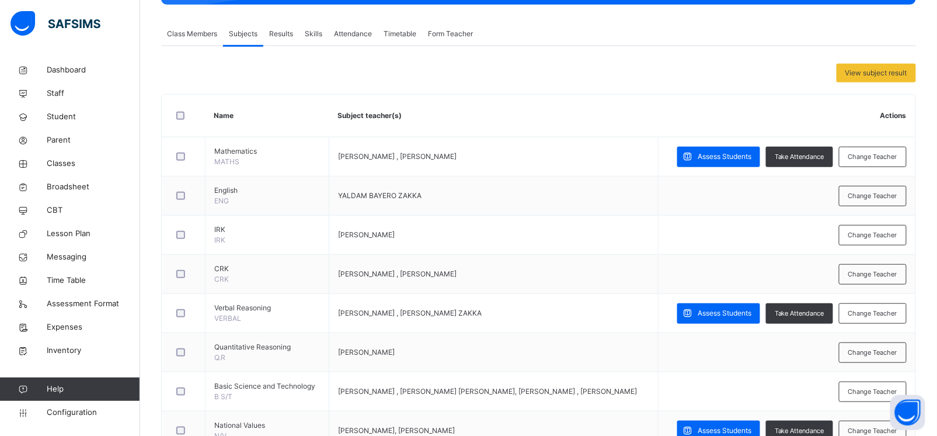
scroll to position [0, 0]
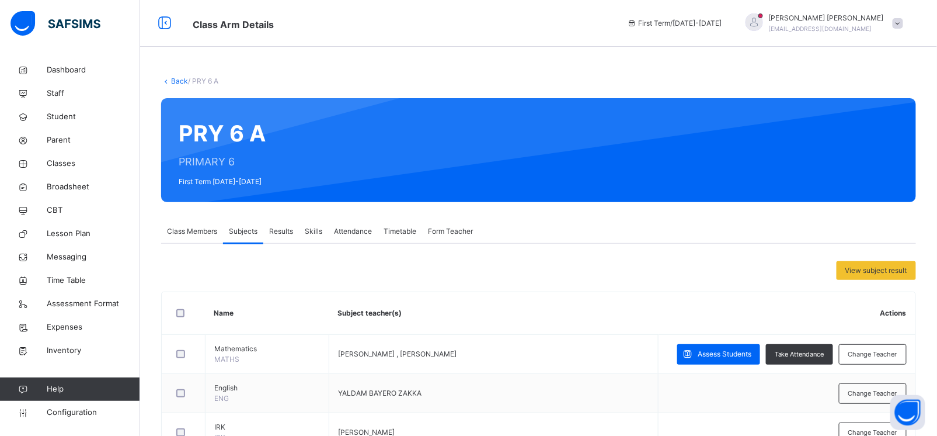
click at [174, 80] on link "Back" at bounding box center [179, 81] width 17 height 9
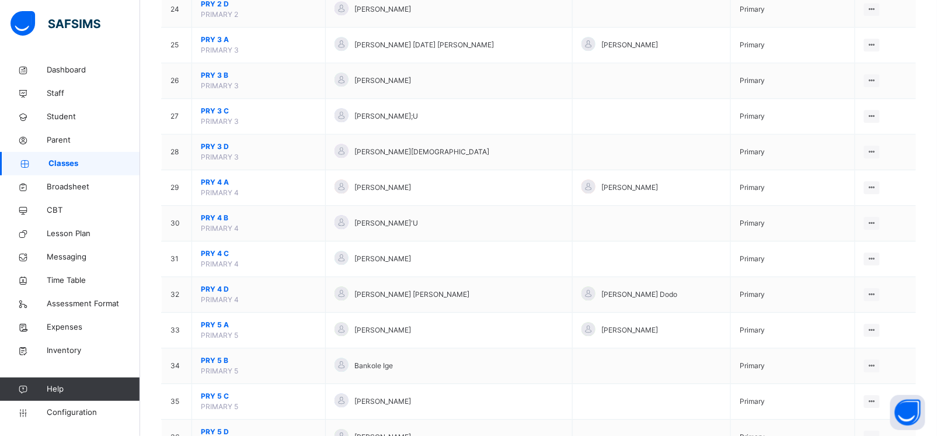
scroll to position [981, 0]
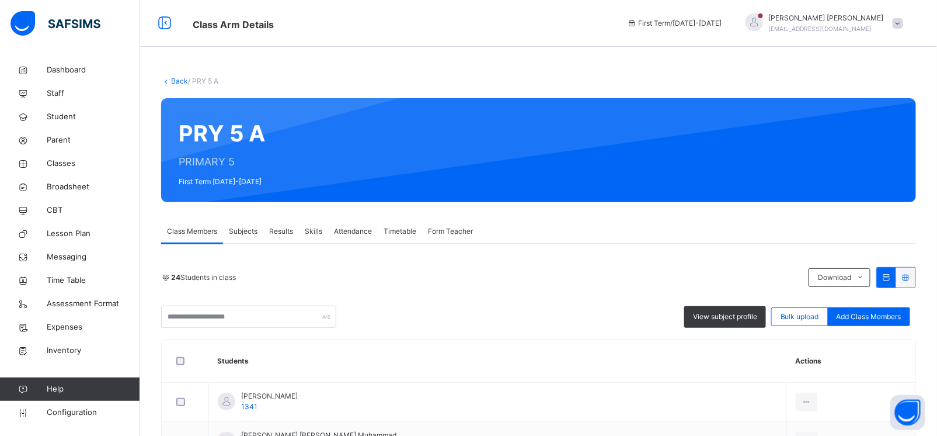
click at [244, 235] on span "Subjects" at bounding box center [243, 231] width 29 height 11
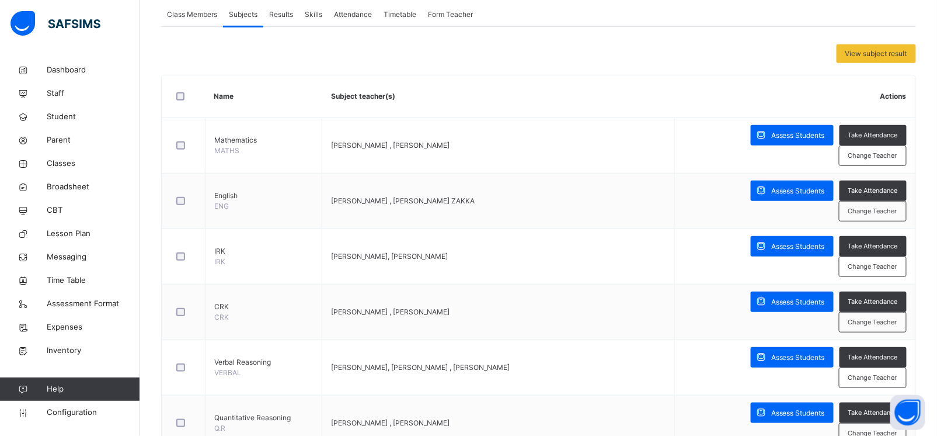
scroll to position [218, 0]
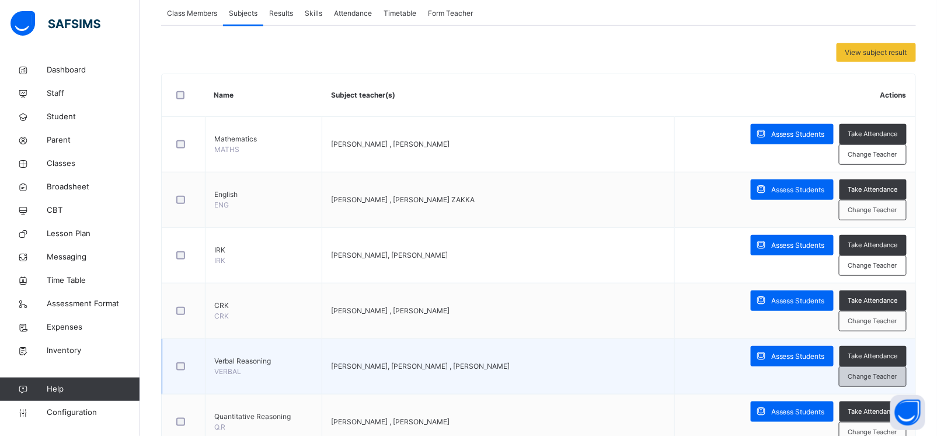
click at [886, 371] on span "Change Teacher" at bounding box center [873, 376] width 49 height 10
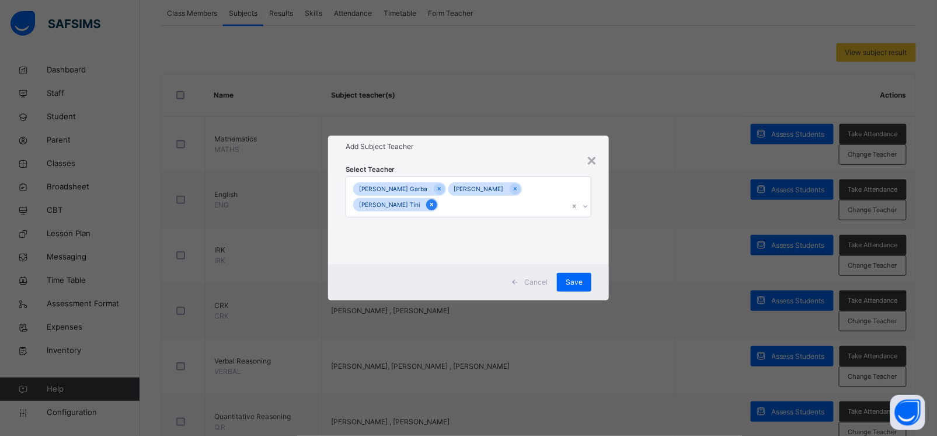
click at [426, 206] on div at bounding box center [431, 204] width 11 height 11
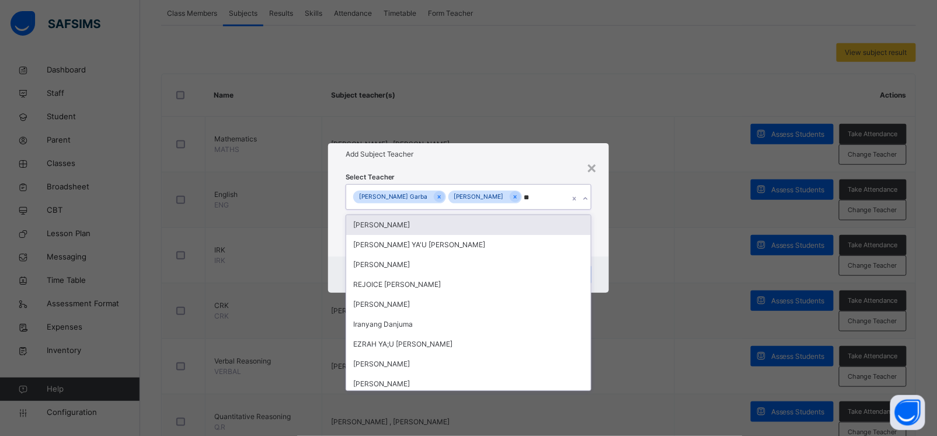
type input "***"
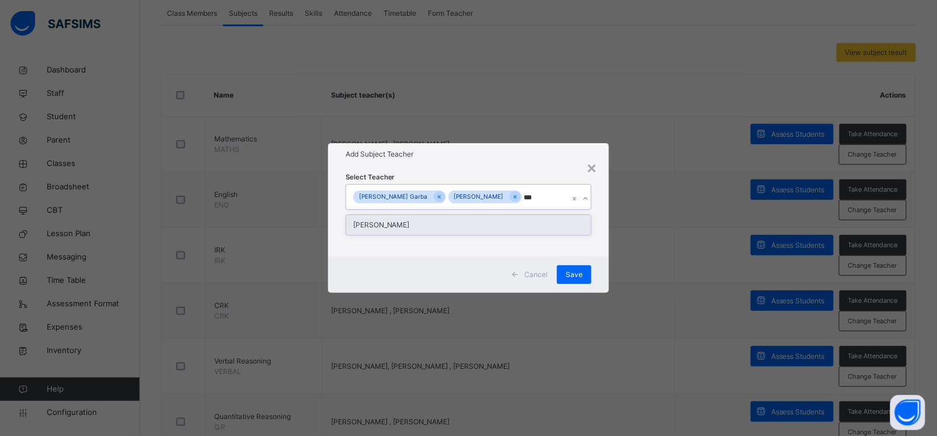
click at [411, 234] on div "[PERSON_NAME]" at bounding box center [468, 225] width 245 height 20
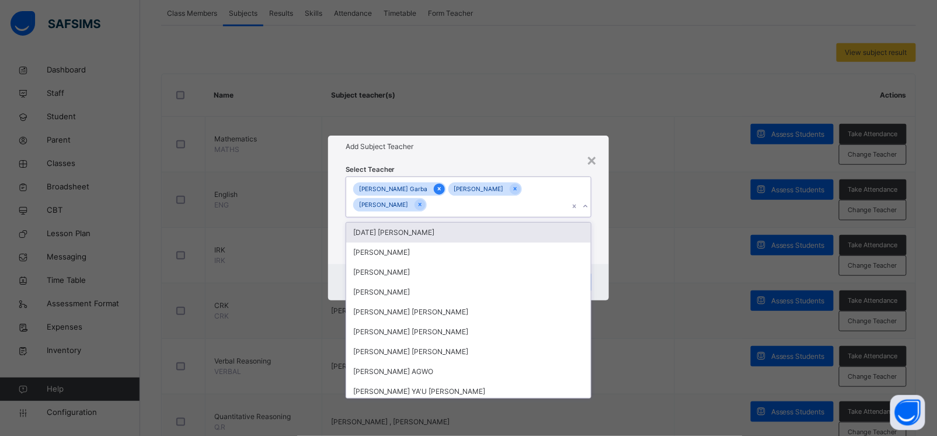
click at [436, 186] on icon at bounding box center [439, 189] width 6 height 8
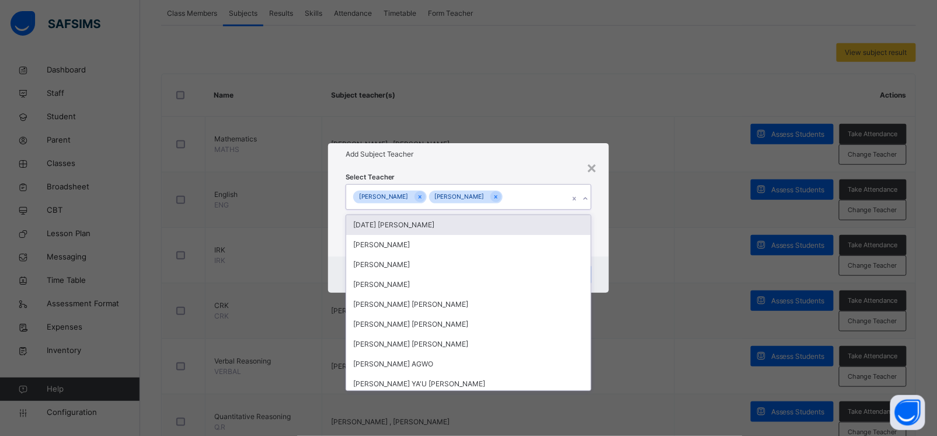
click at [470, 162] on div "Add Subject Teacher" at bounding box center [469, 154] width 282 height 22
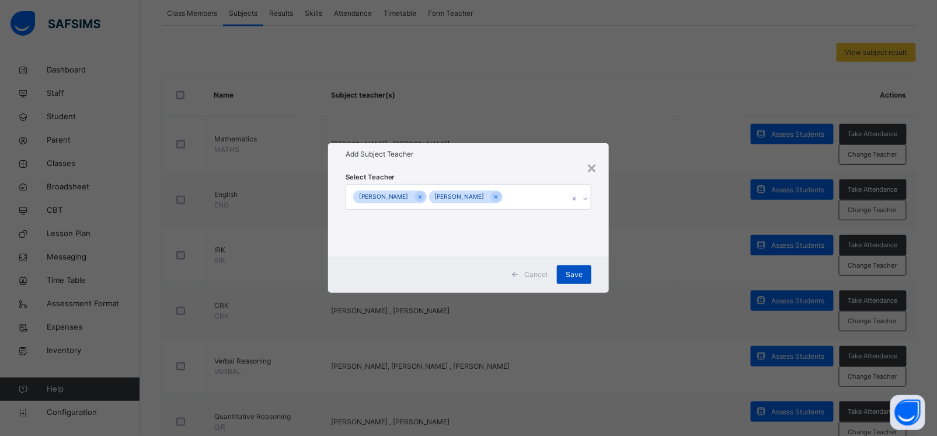
click at [582, 275] on span "Save" at bounding box center [574, 274] width 17 height 11
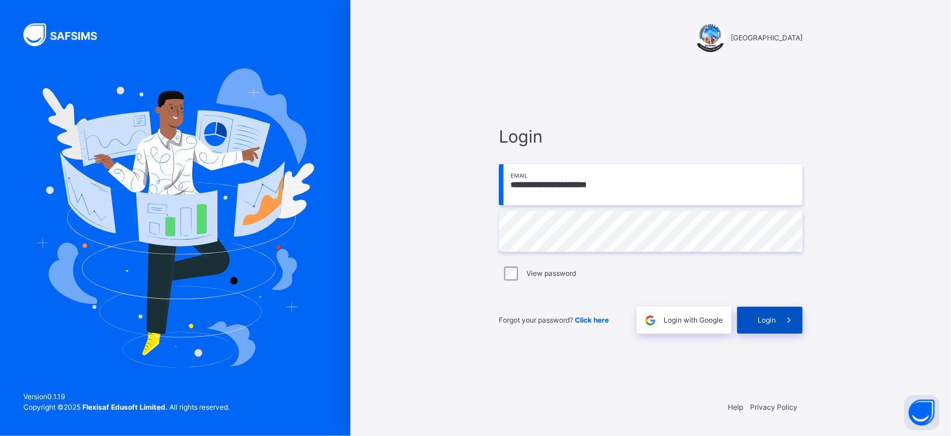
click at [770, 319] on span "Login" at bounding box center [767, 320] width 18 height 11
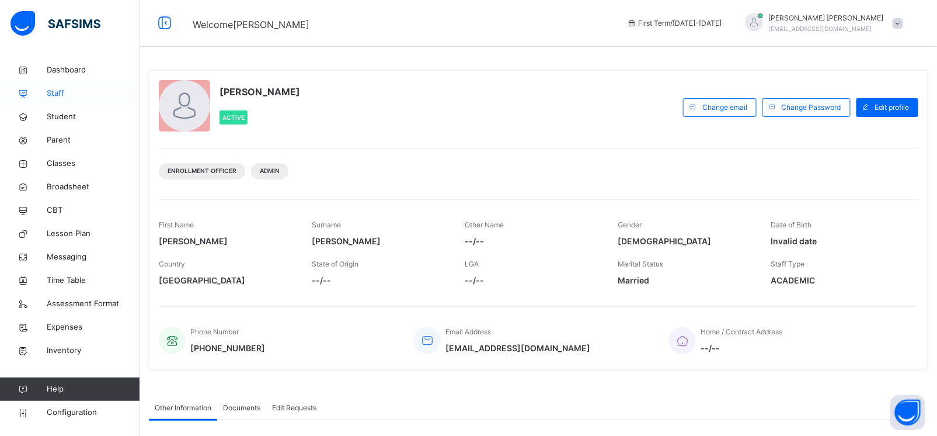
click at [58, 98] on span "Staff" at bounding box center [93, 94] width 93 height 12
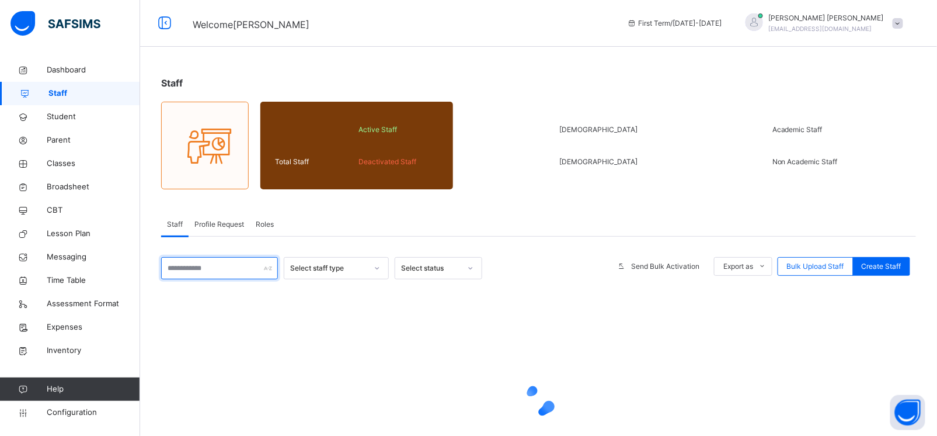
click at [217, 263] on input "text" at bounding box center [219, 268] width 117 height 22
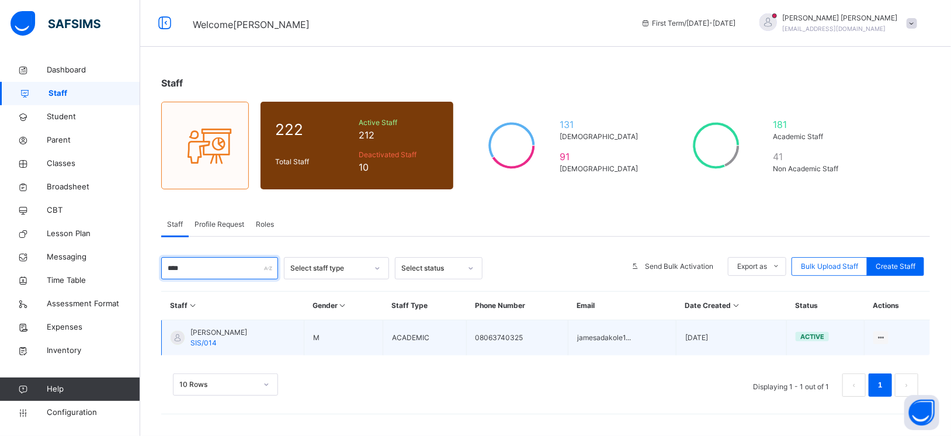
type input "****"
click at [220, 333] on span "[PERSON_NAME]" at bounding box center [218, 332] width 57 height 11
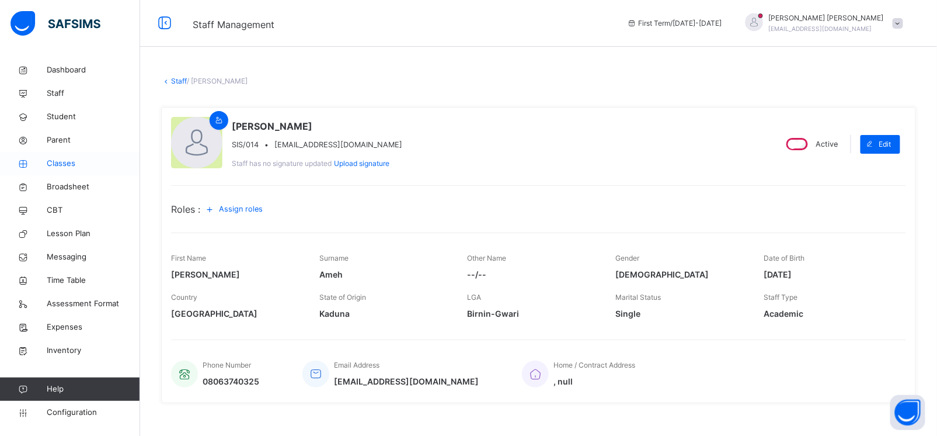
click at [66, 161] on span "Classes" at bounding box center [93, 164] width 93 height 12
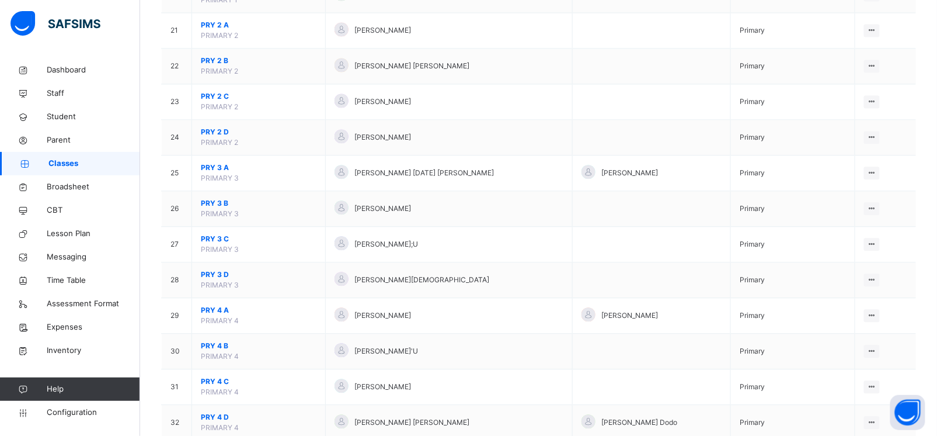
scroll to position [838, 0]
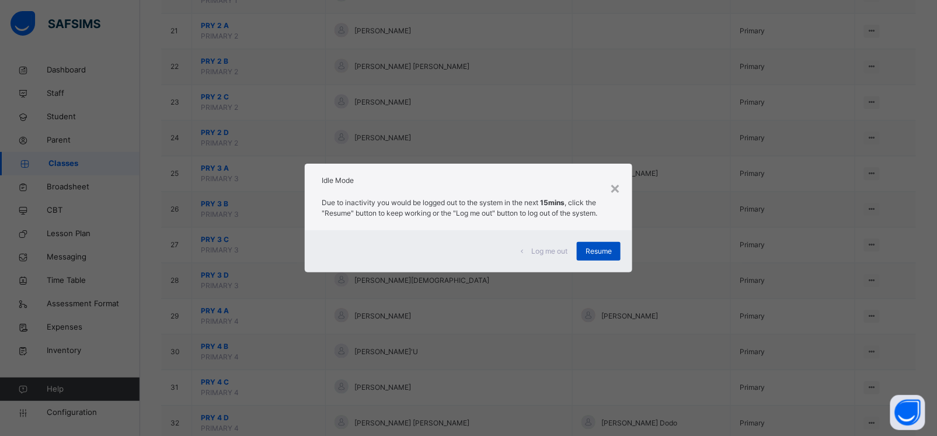
click at [597, 255] on span "Resume" at bounding box center [599, 251] width 26 height 11
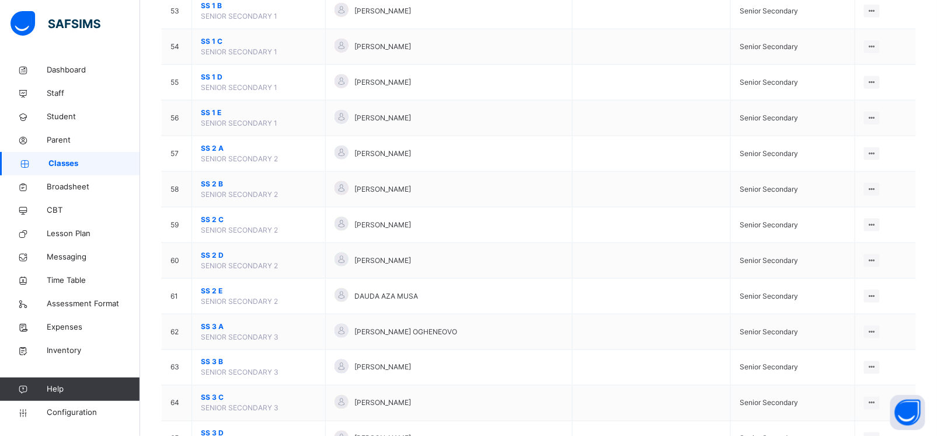
scroll to position [2023, 0]
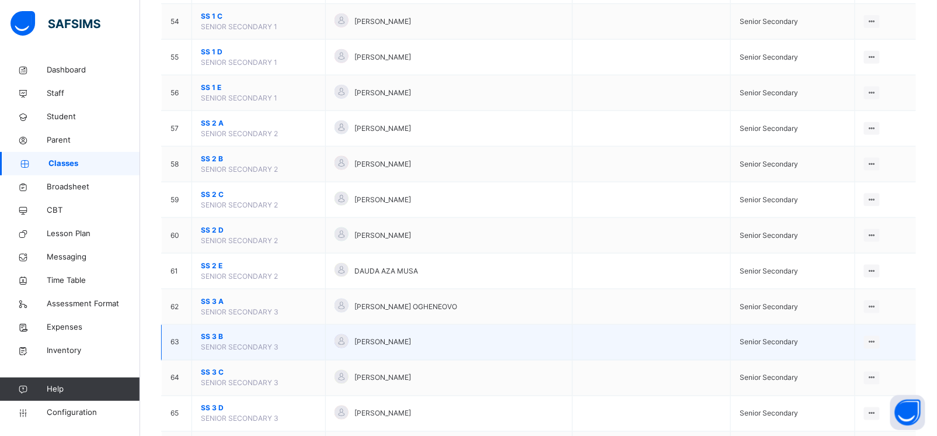
click at [218, 342] on span "SS 3 B" at bounding box center [259, 337] width 116 height 11
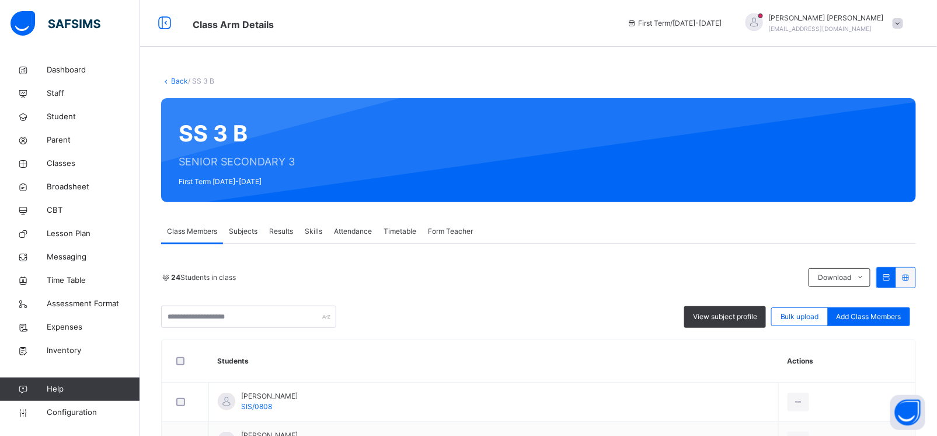
click at [246, 230] on span "Subjects" at bounding box center [243, 231] width 29 height 11
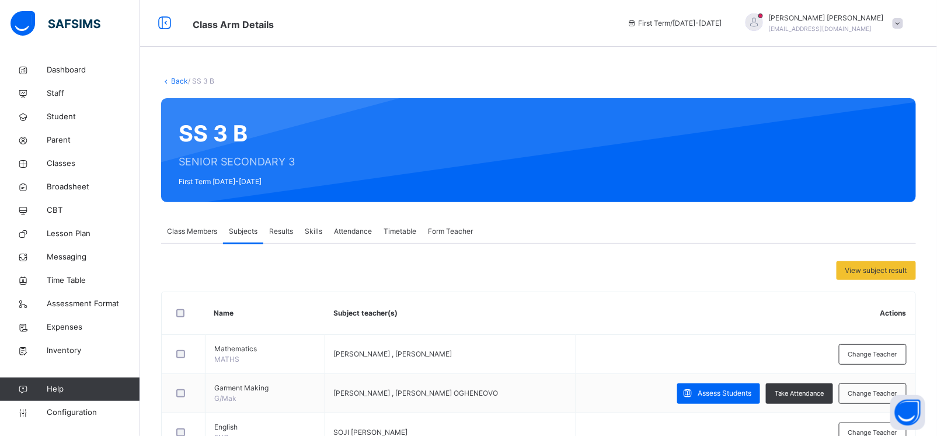
click at [191, 228] on span "Class Members" at bounding box center [192, 231] width 50 height 11
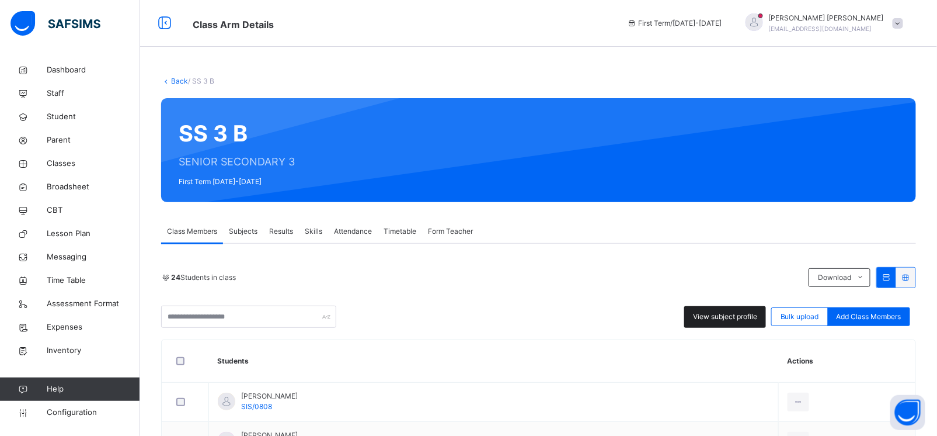
click at [734, 315] on span "View subject profile" at bounding box center [725, 316] width 64 height 11
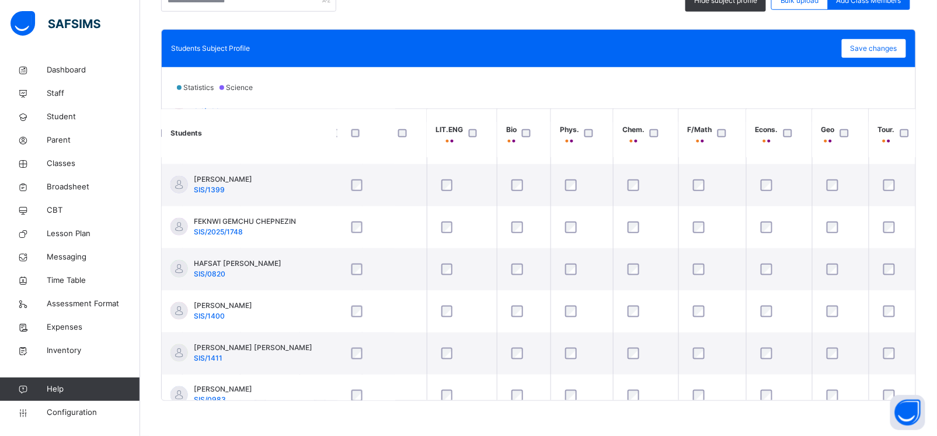
scroll to position [503, 525]
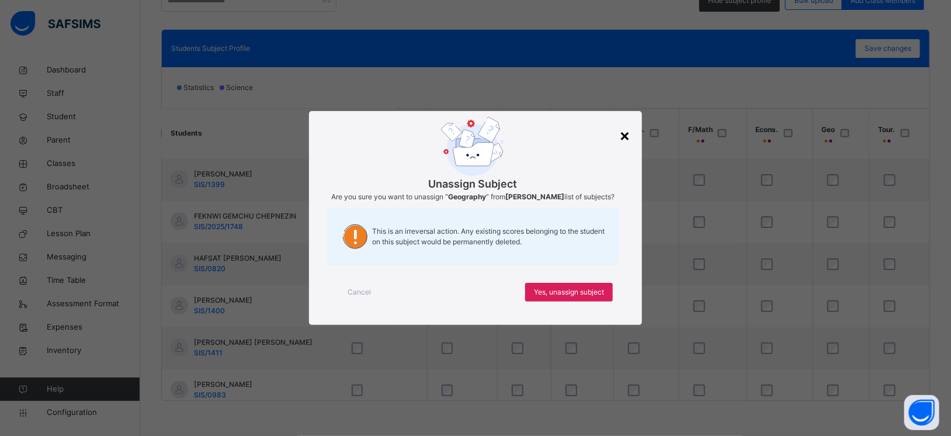
click at [626, 128] on div "×" at bounding box center [624, 135] width 11 height 25
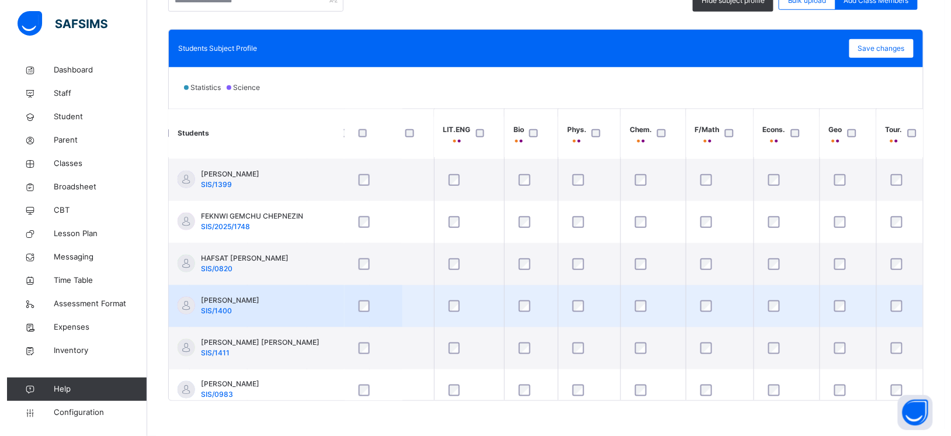
scroll to position [503, 0]
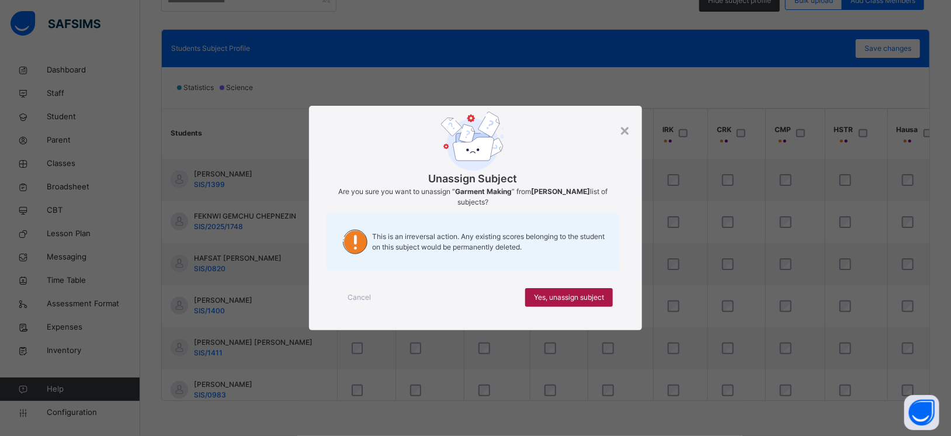
click at [558, 294] on span "Yes, unassign subject" at bounding box center [569, 297] width 70 height 11
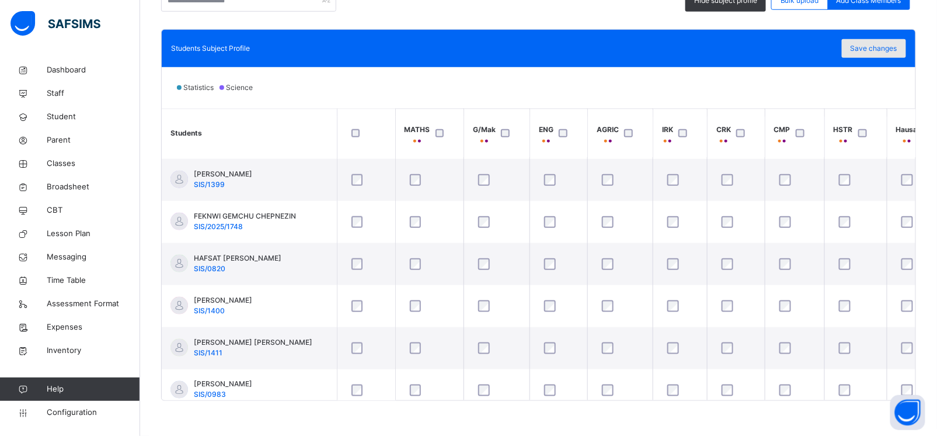
click at [888, 48] on span "Save changes" at bounding box center [874, 48] width 47 height 11
